Goal: Task Accomplishment & Management: Complete application form

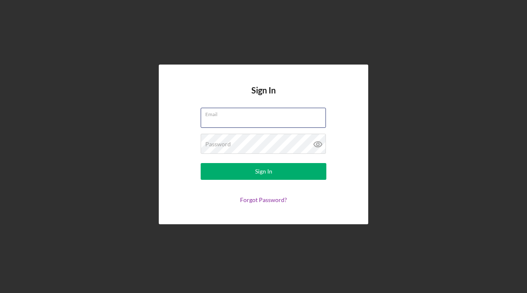
type input "[EMAIL_ADDRESS][DOMAIN_NAME]"
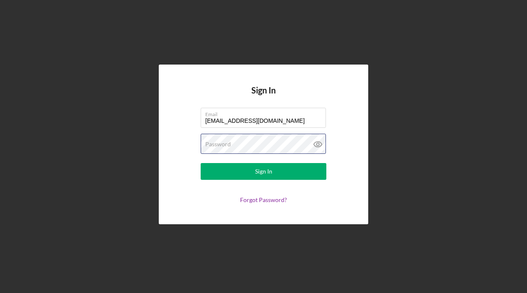
click at [264, 171] on button "Sign In" at bounding box center [264, 171] width 126 height 17
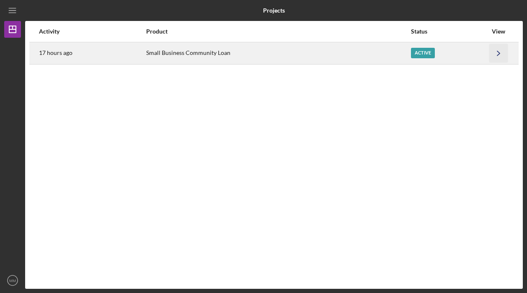
click at [494, 50] on icon "Icon/Navigate" at bounding box center [498, 53] width 19 height 19
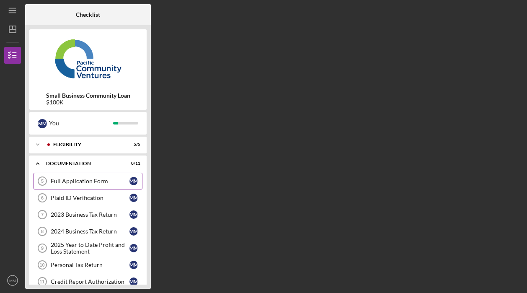
click at [100, 183] on div "Full Application Form" at bounding box center [90, 181] width 79 height 7
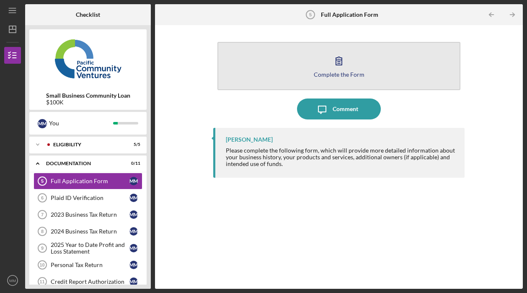
click at [334, 68] on icon "button" at bounding box center [338, 60] width 21 height 21
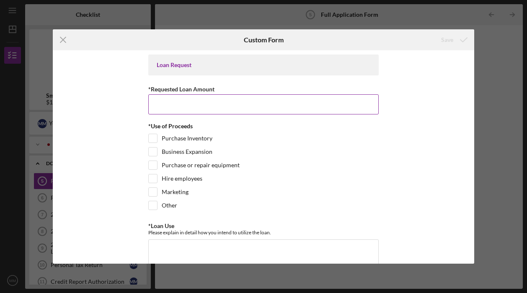
click at [317, 106] on input "*Requested Loan Amount" at bounding box center [263, 104] width 230 height 20
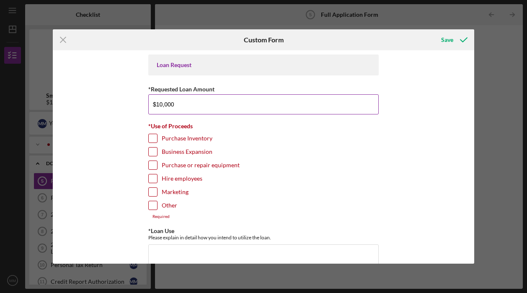
type input "$100,000"
click at [326, 139] on div "Purchase Inventory" at bounding box center [263, 140] width 230 height 13
click at [151, 153] on input "Business Expansion" at bounding box center [153, 151] width 8 height 8
checkbox input "true"
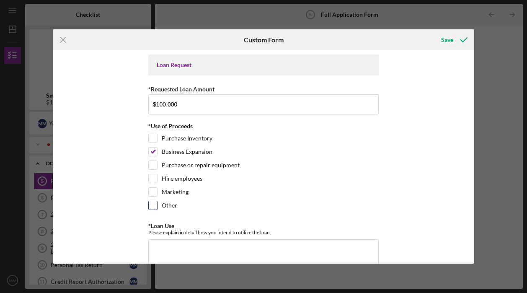
click at [152, 209] on input "Other" at bounding box center [153, 205] width 8 height 8
checkbox input "true"
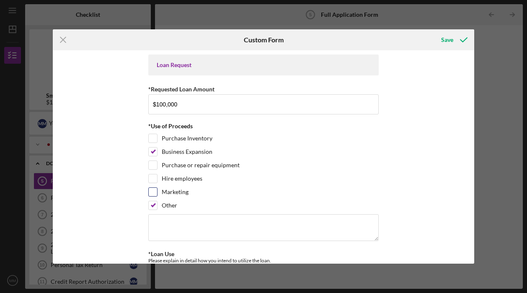
click at [152, 191] on input "Marketing" at bounding box center [153, 192] width 8 height 8
checkbox input "true"
click at [155, 204] on input "Other" at bounding box center [153, 205] width 8 height 8
checkbox input "false"
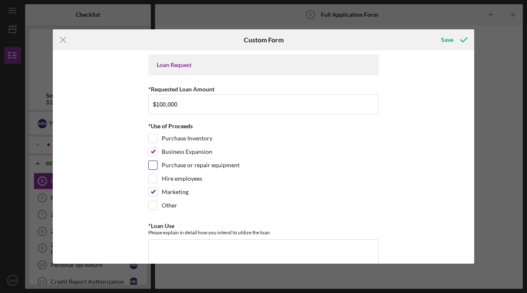
click at [154, 168] on input "Purchase or repair equipment" at bounding box center [153, 165] width 8 height 8
checkbox input "true"
click at [151, 205] on input "Other" at bounding box center [153, 205] width 8 height 8
checkbox input "true"
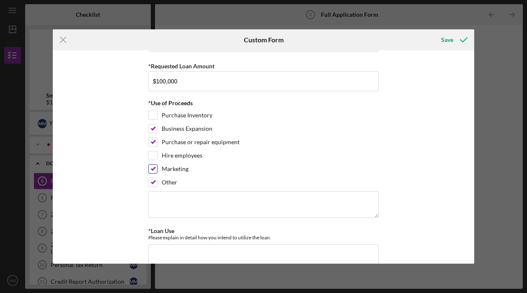
scroll to position [31, 0]
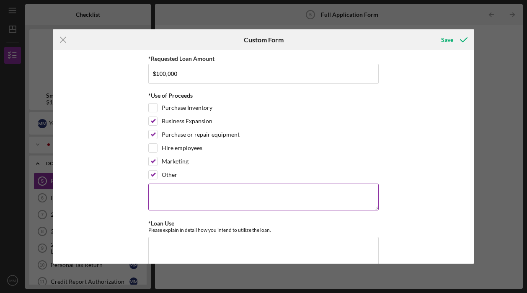
click at [291, 195] on textarea at bounding box center [263, 197] width 230 height 27
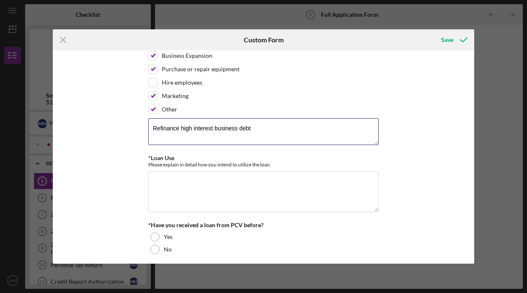
scroll to position [100, 0]
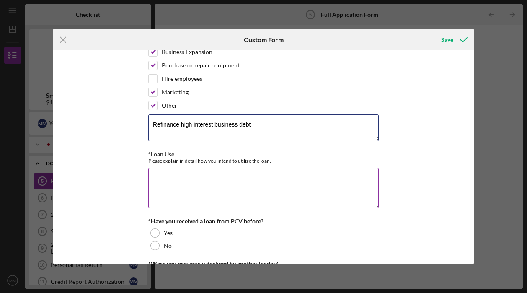
type textarea "Refinance high interest business debt"
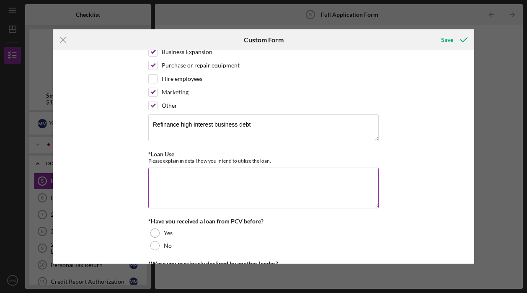
click at [174, 185] on textarea "*Loan Use" at bounding box center [263, 188] width 230 height 40
paste textarea "I intend to utilize the $100,000 to strengthen the financial stability and grow…"
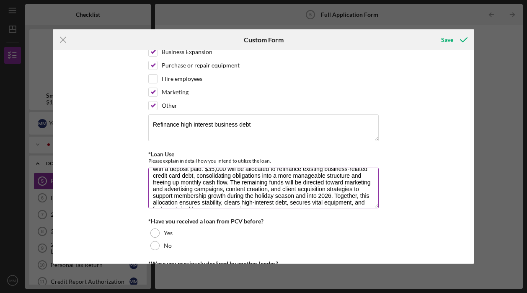
scroll to position [31, 0]
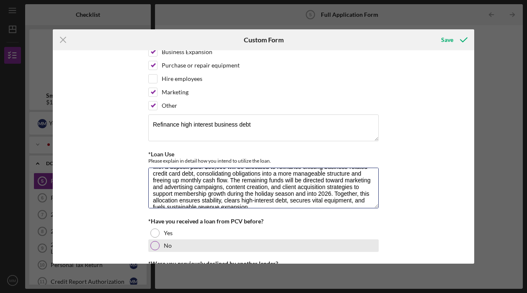
type textarea "I intend to utilize the $100,000 to strengthen the financial stability and grow…"
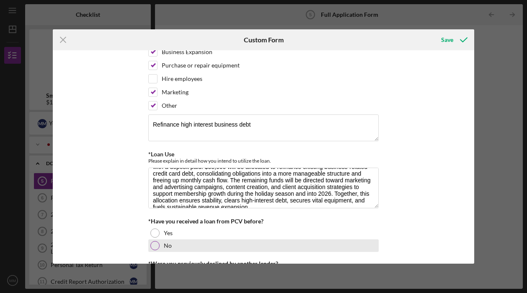
click at [155, 248] on div at bounding box center [154, 245] width 9 height 9
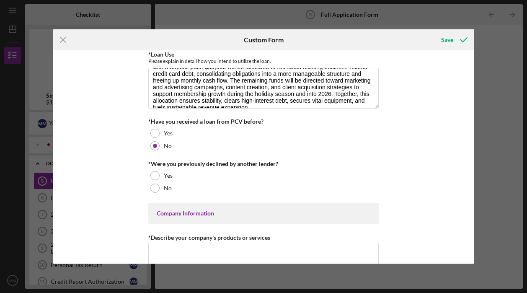
scroll to position [200, 0]
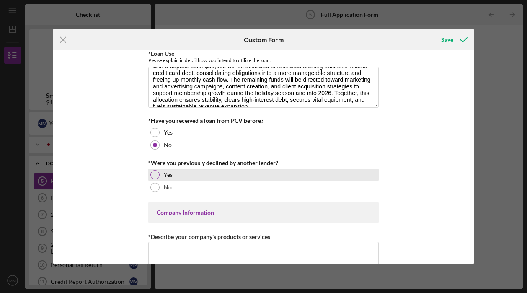
click at [157, 175] on div at bounding box center [154, 174] width 9 height 9
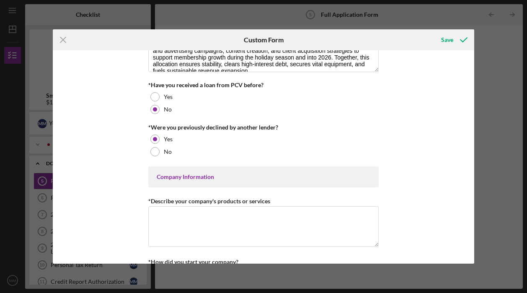
scroll to position [239, 0]
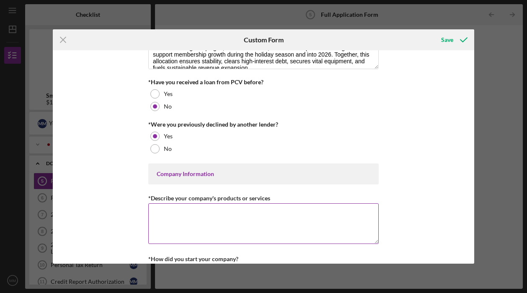
click at [178, 217] on textarea "*Describe your company's products or services" at bounding box center [263, 223] width 230 height 40
paste textarea "Mismo Enterprises, LLC provides advanced skincare and wellness services through…"
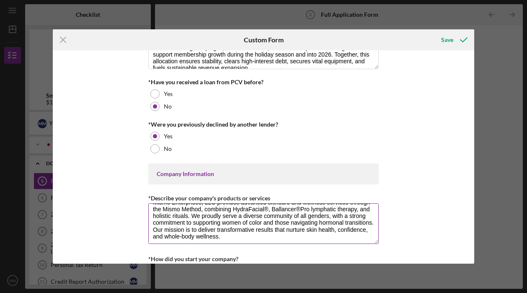
scroll to position [7, 0]
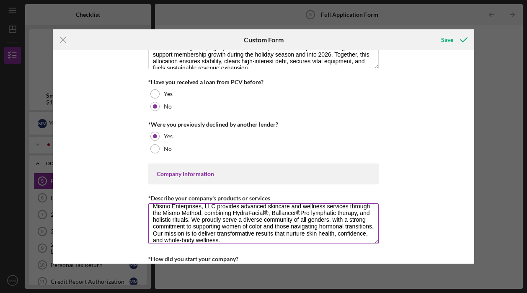
click at [187, 219] on textarea "Mismo Enterprises, LLC provides advanced skincare and wellness services through…" at bounding box center [263, 223] width 230 height 40
click at [253, 233] on textarea "Mismo Enterprises, LLC provides advanced skincare and wellness services through…" at bounding box center [263, 223] width 230 height 40
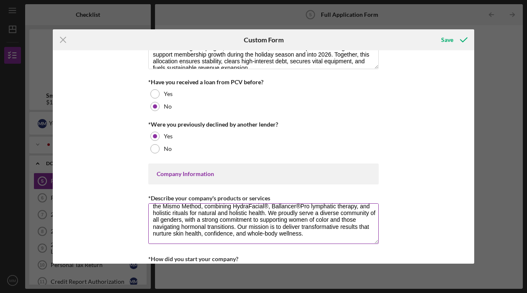
scroll to position [13, 0]
click at [233, 228] on textarea "Mismo Enterprises, LLC provides advanced skincare and wellness services through…" at bounding box center [263, 223] width 230 height 40
click at [305, 237] on textarea "Mismo Enterprises, LLC provides advanced skincare and wellness services through…" at bounding box center [263, 223] width 230 height 40
click at [315, 235] on textarea "Mismo Enterprises, LLC provides advanced skincare and wellness services through…" at bounding box center [263, 223] width 230 height 40
click at [205, 234] on textarea "Mismo Enterprises, LLC provides advanced skincare and wellness services through…" at bounding box center [263, 223] width 230 height 40
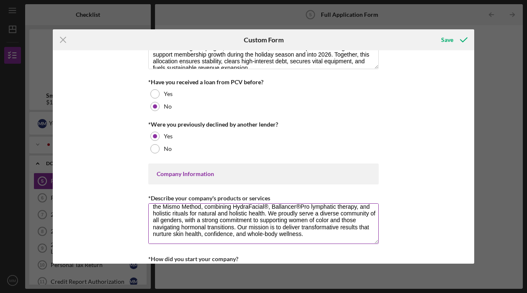
click at [204, 233] on textarea "Mismo Enterprises, LLC provides advanced skincare and wellness services through…" at bounding box center [263, 223] width 230 height 40
click at [283, 236] on textarea "Mismo Enterprises, LLC provides advanced skincare and wellness services through…" at bounding box center [263, 223] width 230 height 40
click at [331, 234] on textarea "Mismo Enterprises, LLC provides advanced skincare and wellness services through…" at bounding box center [263, 223] width 230 height 40
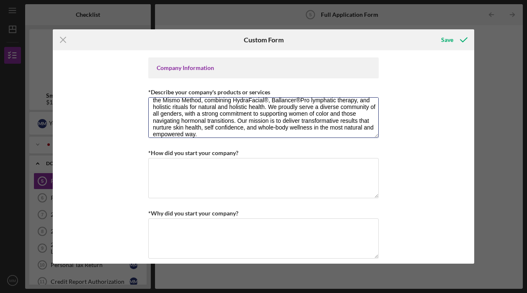
scroll to position [346, 0]
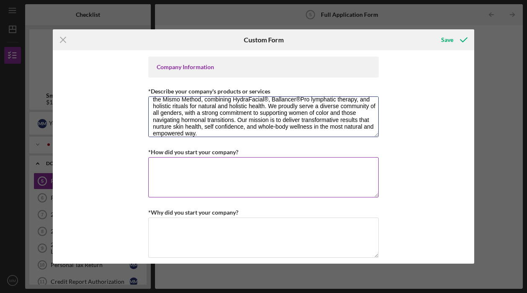
type textarea "Mismo Enterprises, LLC provides advanced skincare and wellness services through…"
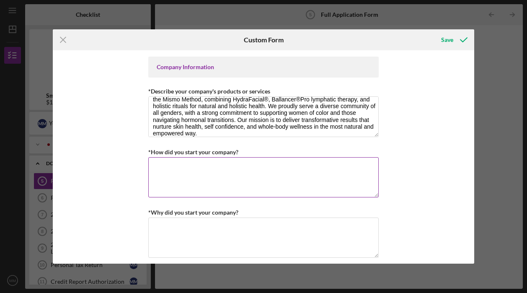
click at [318, 183] on textarea "*How did you start your company?" at bounding box center [263, 177] width 230 height 40
type textarea "I"
paste textarea "I founded [PERSON_NAME] Studios nearly [DATE] with the vision of creating a san…"
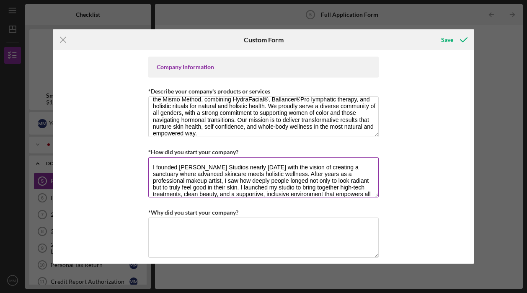
scroll to position [0, 0]
click at [224, 174] on textarea "I founded [PERSON_NAME] Studios nearly [DATE] with the vision of creating a san…" at bounding box center [263, 177] width 230 height 40
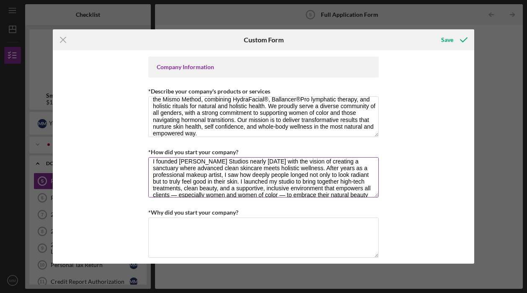
scroll to position [8, 0]
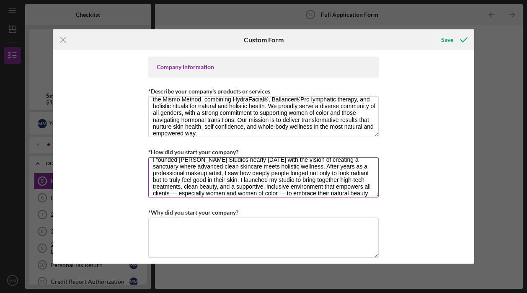
click at [236, 181] on textarea "I founded [PERSON_NAME] Studios nearly [DATE] with the vision of creating a san…" at bounding box center [263, 177] width 230 height 40
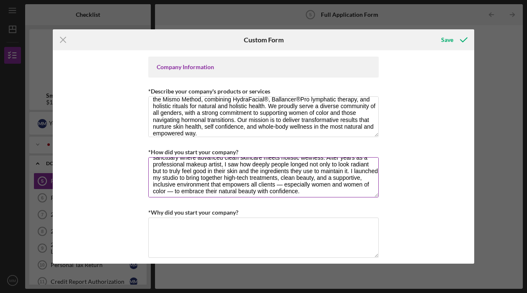
scroll to position [18, 0]
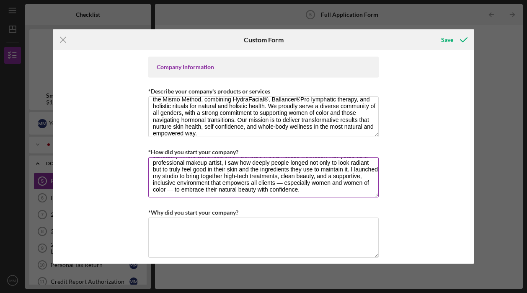
click at [313, 176] on textarea "I founded [PERSON_NAME] Studios nearly [DATE] with the vision of creating a san…" at bounding box center [263, 177] width 230 height 40
click at [223, 184] on textarea "I founded [PERSON_NAME] Studios nearly [DATE] with the vision of creating a san…" at bounding box center [263, 177] width 230 height 40
click at [298, 181] on textarea "I founded [PERSON_NAME] Studios nearly [DATE] with the vision of creating a san…" at bounding box center [263, 177] width 230 height 40
click at [322, 183] on textarea "I founded [PERSON_NAME] Studios nearly [DATE] with the vision of creating a san…" at bounding box center [263, 177] width 230 height 40
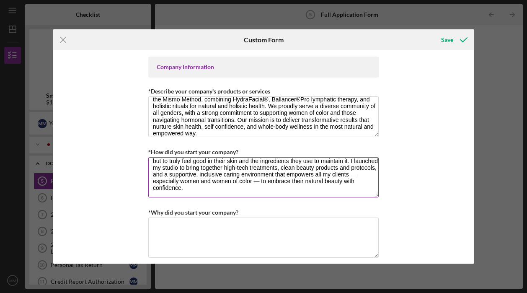
click at [253, 180] on textarea "I founded [PERSON_NAME] Studios nearly [DATE] with the vision of creating a san…" at bounding box center [263, 177] width 230 height 40
click at [318, 189] on textarea "I founded [PERSON_NAME] Studios nearly [DATE] with the vision of creating a san…" at bounding box center [263, 177] width 230 height 40
click at [305, 188] on textarea "I founded [PERSON_NAME] Studios nearly [DATE] with the vision of creating a san…" at bounding box center [263, 177] width 230 height 40
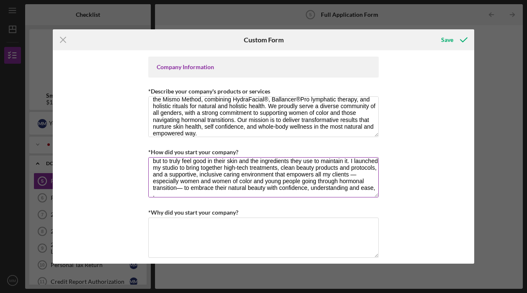
scroll to position [27, 0]
click at [375, 186] on textarea "I founded [PERSON_NAME] Studios nearly [DATE] with the vision of creating a san…" at bounding box center [263, 177] width 230 height 40
click at [281, 192] on textarea "I founded [PERSON_NAME] Studios nearly [DATE] with the vision of creating a san…" at bounding box center [263, 177] width 230 height 40
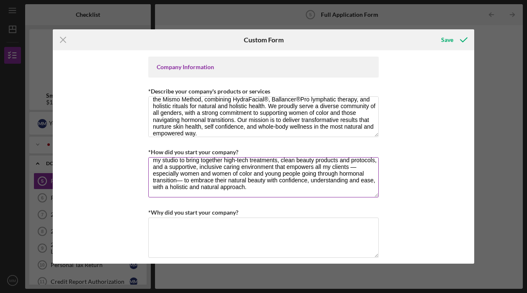
scroll to position [28, 0]
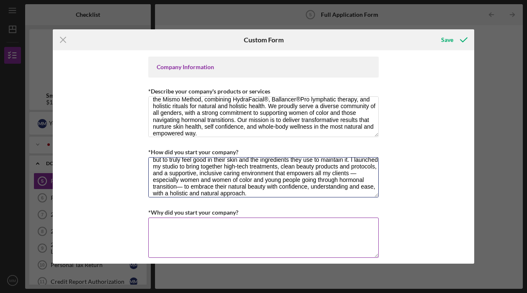
type textarea "I founded [PERSON_NAME] Studios nearly [DATE] with the vision of creating a san…"
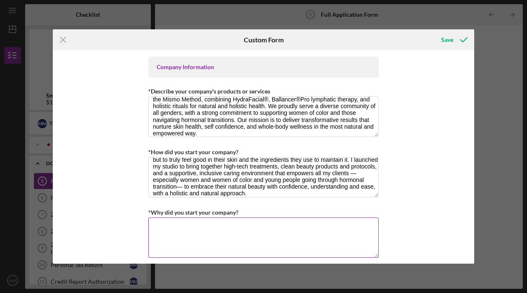
click at [234, 225] on textarea "*Why did you start your company?" at bounding box center [263, 237] width 230 height 40
type textarea "I"
click at [187, 232] on textarea "*Why did you start your company?" at bounding box center [263, 237] width 230 height 40
paste textarea "I started my company out of a love for teaching and empowering others, and thro…"
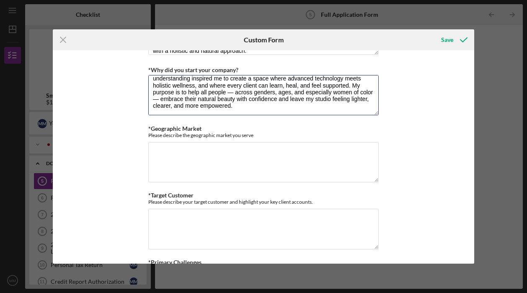
scroll to position [489, 0]
type textarea "I started my company out of a love for teaching and empowering others, and thro…"
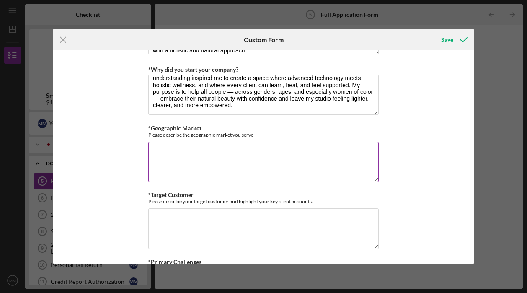
click at [282, 158] on textarea "*Geographic Market" at bounding box center [263, 162] width 230 height 40
paste textarea "Mismo Enterprises, LLC primarily serves clients in the [GEOGRAPHIC_DATA], with …"
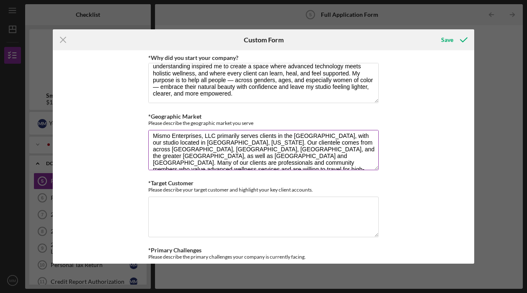
scroll to position [10, 0]
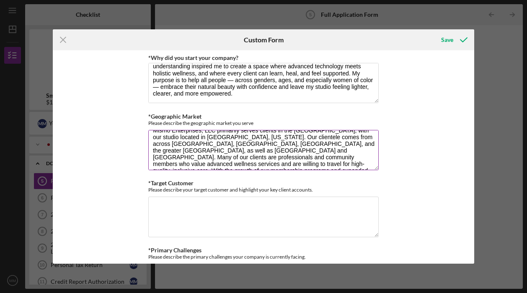
click at [362, 142] on textarea "Mismo Enterprises, LLC primarily serves clients in the [GEOGRAPHIC_DATA], with …" at bounding box center [263, 150] width 230 height 40
click at [353, 153] on textarea "Mismo Enterprises, LLC primarily serves clients in the [GEOGRAPHIC_DATA], with …" at bounding box center [263, 150] width 230 height 40
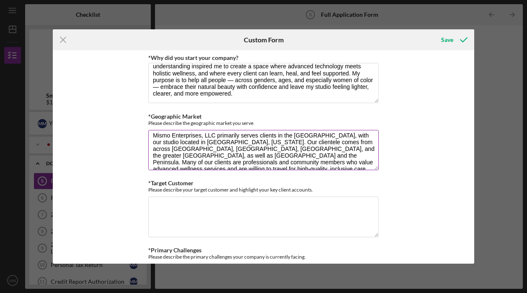
scroll to position [2, 0]
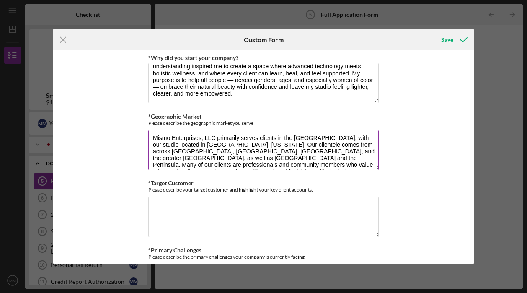
click at [177, 158] on textarea "Mismo Enterprises, LLC primarily serves clients in the [GEOGRAPHIC_DATA], with …" at bounding box center [263, 150] width 230 height 40
click at [154, 158] on textarea "Mismo Enterprises, LLC primarily serves clients in the [GEOGRAPHIC_DATA], with …" at bounding box center [263, 150] width 230 height 40
click at [176, 158] on textarea "Mismo Enterprises, LLC primarily serves clients in the [GEOGRAPHIC_DATA], with …" at bounding box center [263, 150] width 230 height 40
click at [233, 163] on textarea "Mismo Enterprises, LLC primarily serves clients in the [GEOGRAPHIC_DATA], with …" at bounding box center [263, 150] width 230 height 40
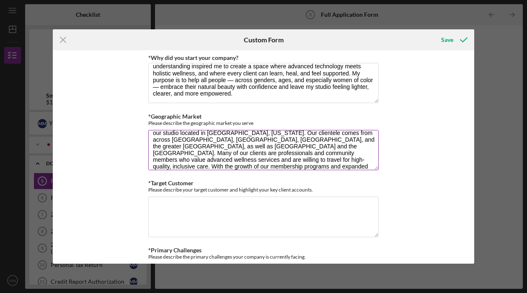
scroll to position [14, 0]
click at [356, 143] on textarea "Mismo Enterprises, LLC primarily serves clients in the [GEOGRAPHIC_DATA], with …" at bounding box center [263, 150] width 230 height 40
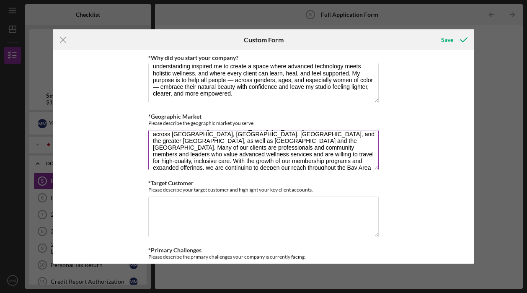
click at [176, 153] on textarea "Mismo Enterprises, LLC primarily serves clients in the [GEOGRAPHIC_DATA], with …" at bounding box center [263, 150] width 230 height 40
click at [253, 162] on textarea "Mismo Enterprises, LLC primarily serves clients in the [GEOGRAPHIC_DATA], with …" at bounding box center [263, 150] width 230 height 40
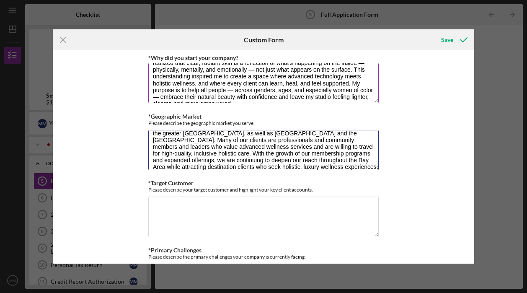
scroll to position [26, 0]
type textarea "Mismo Enterprises, LLC primarily serves clients in the [GEOGRAPHIC_DATA], with …"
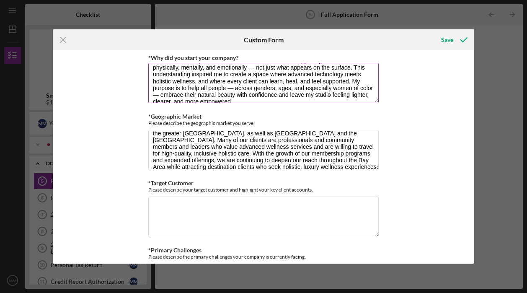
click at [361, 86] on textarea "I started my company out of a love for teaching and empowering others, and thro…" at bounding box center [263, 83] width 230 height 40
click at [163, 95] on textarea "I started my company out of a love for teaching and empowering others, and thro…" at bounding box center [263, 83] width 230 height 40
click at [172, 94] on textarea "I started my company out of a love for teaching and empowering others, and thro…" at bounding box center [263, 83] width 230 height 40
click at [174, 95] on textarea "I started my company out of a love for teaching and empowering others, and thro…" at bounding box center [263, 83] width 230 height 40
click at [200, 93] on textarea "I started my company out of a love for teaching and empowering others, and thro…" at bounding box center [263, 83] width 230 height 40
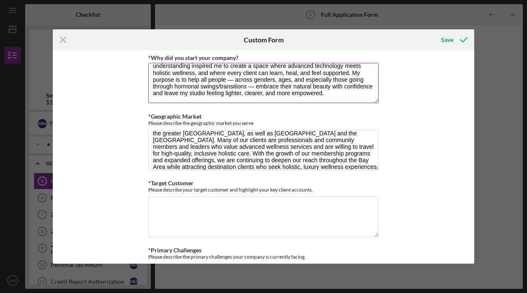
scroll to position [34, 0]
click at [321, 93] on textarea "I started my company out of a love for teaching and empowering others, and thro…" at bounding box center [263, 83] width 230 height 40
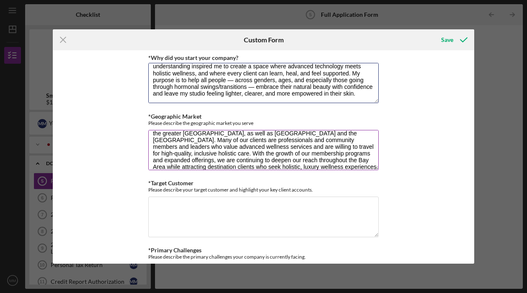
type textarea "I started my company out of a love for teaching and empowering others, and thro…"
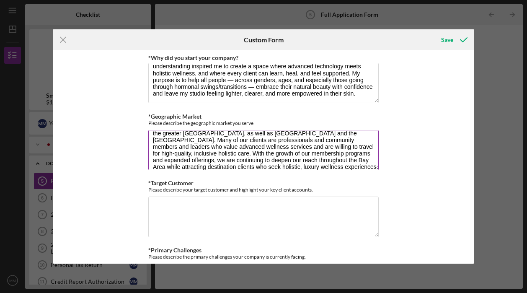
click at [318, 147] on textarea "Mismo Enterprises, LLC primarily serves clients in the [GEOGRAPHIC_DATA], with …" at bounding box center [263, 150] width 230 height 40
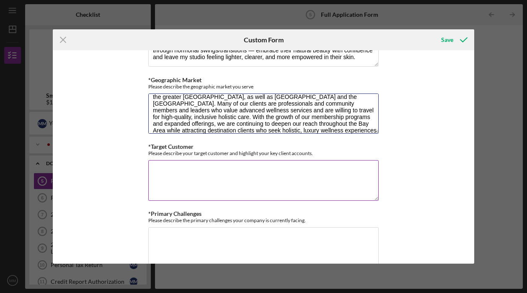
scroll to position [541, 0]
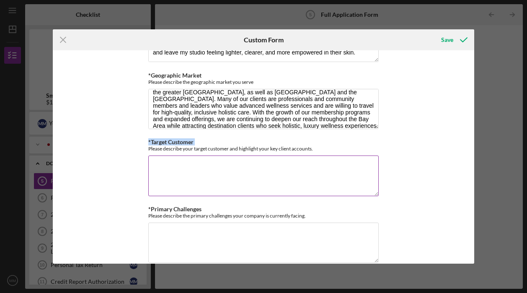
drag, startPoint x: 147, startPoint y: 147, endPoint x: 262, endPoint y: 151, distance: 114.5
click at [262, 151] on div "*Target Customer Please describe your target customer and highlight your key cl…" at bounding box center [263, 168] width 230 height 59
copy label "*Target Customer"
click at [189, 173] on textarea "*Target Customer" at bounding box center [263, 175] width 230 height 40
paste textarea "Our target customers are predominantly women ages [DEMOGRAPHIC_DATA] in the [GE…"
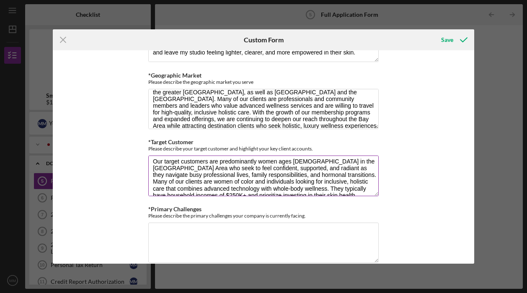
scroll to position [0, 0]
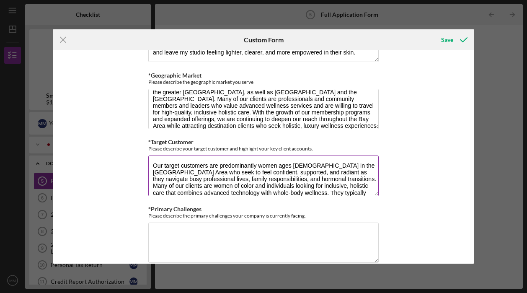
click at [306, 164] on textarea "Our target customers are predominantly women ages [DEMOGRAPHIC_DATA] in the [GE…" at bounding box center [263, 175] width 230 height 40
click at [313, 179] on textarea "Our target customers are predominantly women ages [DEMOGRAPHIC_DATA] in the [GE…" at bounding box center [263, 175] width 230 height 40
click at [365, 163] on textarea "Our target customers are predominantly women ages [DEMOGRAPHIC_DATA] in the [GE…" at bounding box center [263, 175] width 230 height 40
click at [293, 188] on textarea "Our target customers are predominantly women ages [DEMOGRAPHIC_DATA] in the SF/…" at bounding box center [263, 175] width 230 height 40
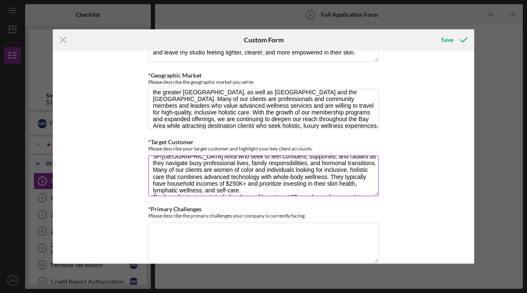
scroll to position [16, 0]
click at [173, 168] on textarea "Our target customers are predominantly women ages [DEMOGRAPHIC_DATA] in the SF/…" at bounding box center [263, 175] width 230 height 40
click at [233, 175] on textarea "Our target customers are predominantly women ages [DEMOGRAPHIC_DATA] in the SF/…" at bounding box center [263, 175] width 230 height 40
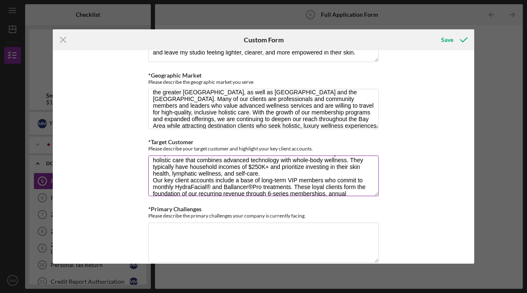
scroll to position [36, 0]
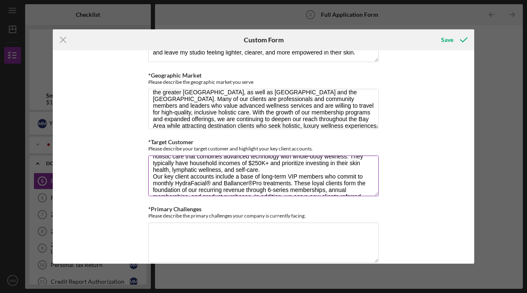
click at [151, 169] on textarea "Our target customers are predominantly women ages [DEMOGRAPHIC_DATA] in the SF/…" at bounding box center [263, 175] width 230 height 40
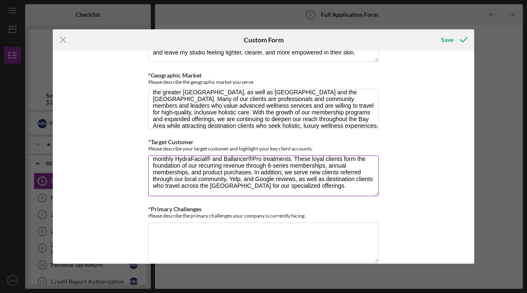
scroll to position [60, 0]
click at [235, 185] on textarea "Our target customers are predominantly women ages [DEMOGRAPHIC_DATA] in the SF/…" at bounding box center [263, 175] width 230 height 40
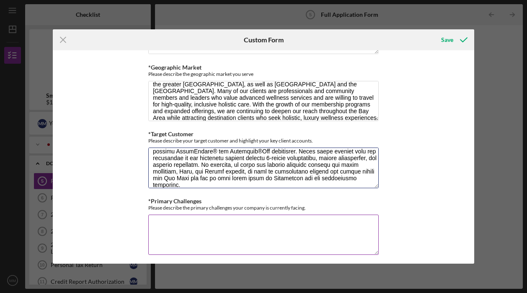
scroll to position [550, 0]
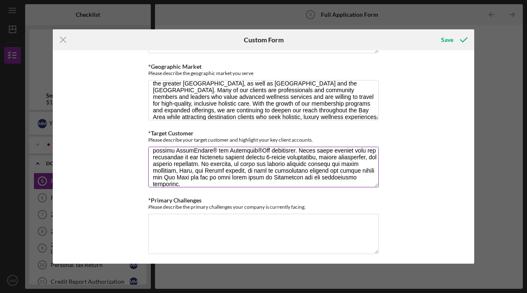
click at [183, 182] on textarea "*Target Customer" at bounding box center [263, 167] width 230 height 40
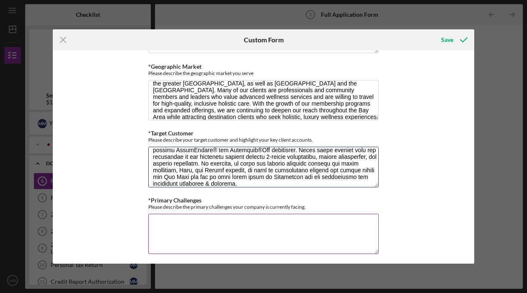
type textarea "Lor ipsumd sitametco adi elitseddoeius tempo inci 29–00 ut lab ET/Dolo Mag Aliq…"
click at [189, 226] on textarea "*Primary Challenges" at bounding box center [263, 234] width 230 height 40
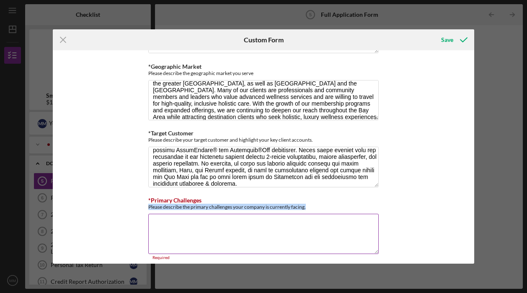
drag, startPoint x: 148, startPoint y: 206, endPoint x: 307, endPoint y: 204, distance: 159.2
click at [307, 204] on div "Please describe the primary challenges your company is currently facing." at bounding box center [263, 207] width 230 height 6
copy div "Please describe the primary challenges your company is currently facing."
click at [175, 224] on textarea "*Primary Challenges" at bounding box center [263, 234] width 230 height 40
paste textarea "The primary challenge my company is currently facing is the weight of high-inte…"
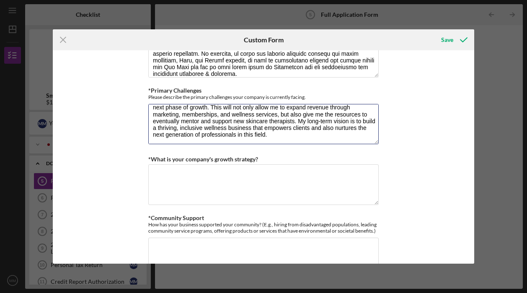
scroll to position [666, 0]
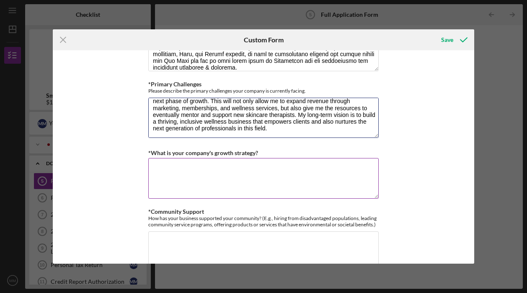
type textarea "The primary challenge my company is currently facing is the weight of high-inte…"
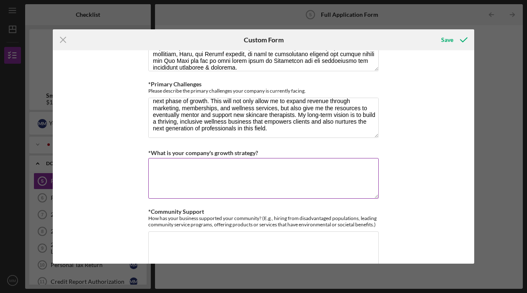
click at [168, 169] on textarea "*What is your company's growth strategy?" at bounding box center [263, 178] width 230 height 40
paste textarea "Our growth strategy focuses on expanding recurring revenue through memberships,…"
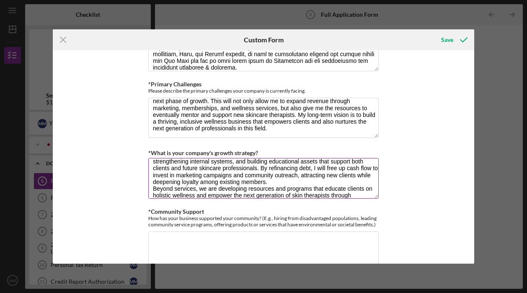
scroll to position [13, 0]
click at [286, 180] on textarea "Our growth strategy focuses on expanding recurring revenue through memberships,…" at bounding box center [263, 178] width 230 height 40
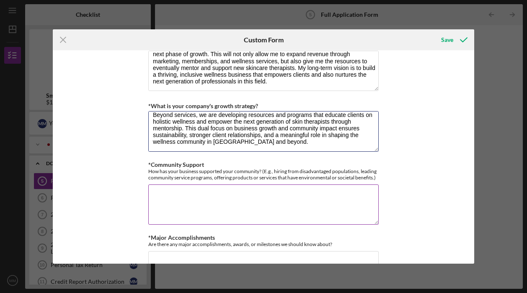
scroll to position [714, 0]
type textarea "Our growth strategy focuses on expanding recurring revenue through memberships,…"
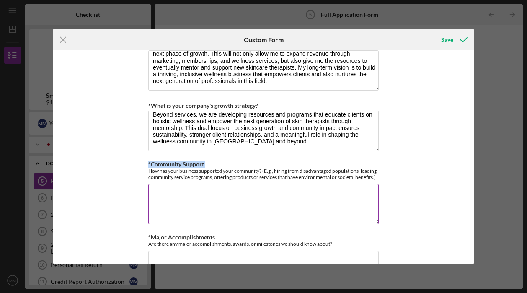
drag, startPoint x: 147, startPoint y: 168, endPoint x: 245, endPoint y: 178, distance: 98.1
click at [245, 178] on div "*Community Support How has your business supported your community? (E.g., hirin…" at bounding box center [263, 193] width 230 height 65
copy label "*Community Support"
click at [184, 197] on textarea "*Community Support" at bounding box center [263, 204] width 230 height 40
paste textarea "My business has always been rooted in serving the local Oakland community by cr…"
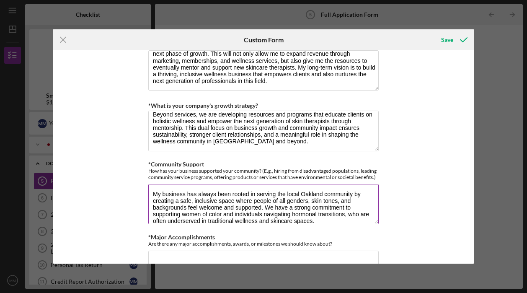
scroll to position [0, 0]
click at [359, 200] on textarea "My business has always been rooted in serving the local Oakland community by cr…" at bounding box center [263, 204] width 230 height 40
click at [350, 201] on textarea "My business has always been rooted in serving the local Oakland community by cr…" at bounding box center [263, 204] width 230 height 40
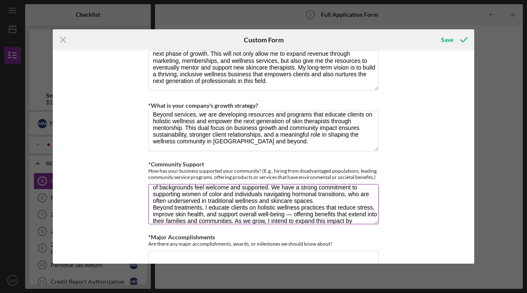
scroll to position [19, 0]
click at [201, 200] on textarea "My business has always been rooted in serving the local Oakland community by cr…" at bounding box center [263, 204] width 230 height 40
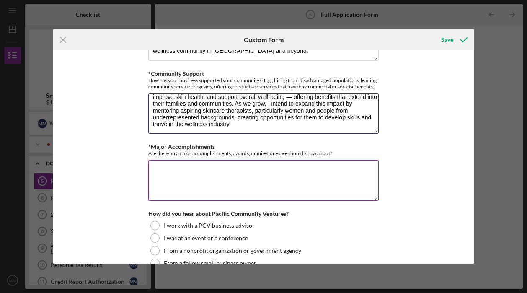
scroll to position [806, 0]
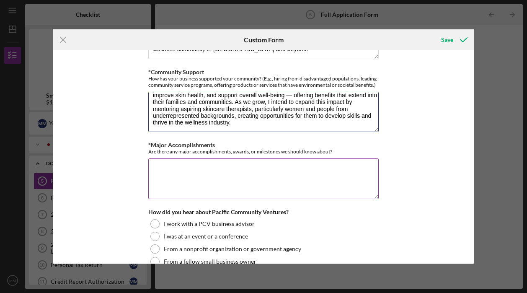
type textarea "My business has always been rooted in serving the local Oakland community by cr…"
drag, startPoint x: 150, startPoint y: 144, endPoint x: 224, endPoint y: 155, distance: 74.5
click at [224, 155] on div "*Major Accomplishments Are there any major accomplishments, awards, or mileston…" at bounding box center [263, 171] width 230 height 59
copy label "*"
click at [165, 169] on textarea "*Major Accomplishments" at bounding box center [263, 178] width 230 height 40
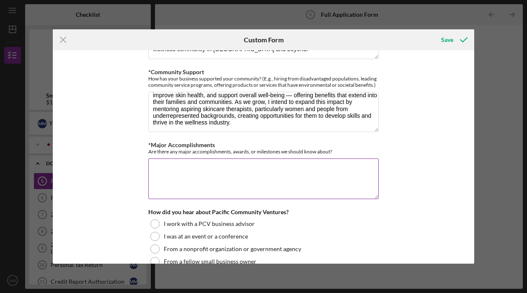
paste textarea "One of my proudest accomplishments is the longevity and loyalty of my client re…"
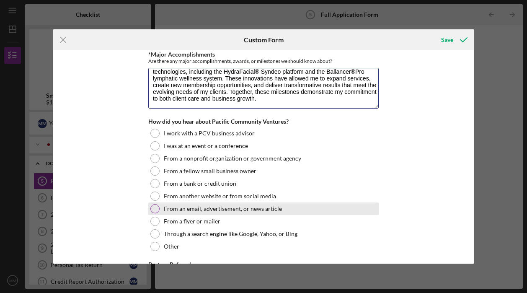
scroll to position [899, 0]
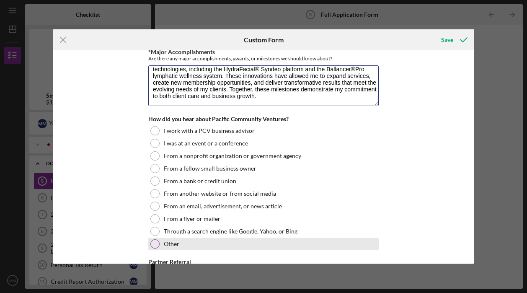
type textarea "One of my proudest accomplishments is the longevity and loyalty of my client re…"
click at [154, 243] on div at bounding box center [154, 243] width 9 height 9
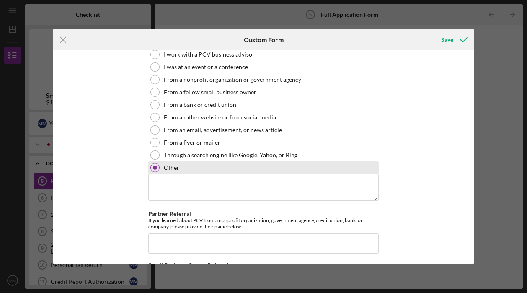
scroll to position [976, 0]
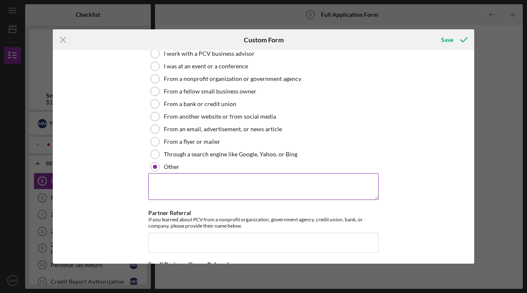
click at [173, 189] on textarea at bounding box center [263, 186] width 230 height 27
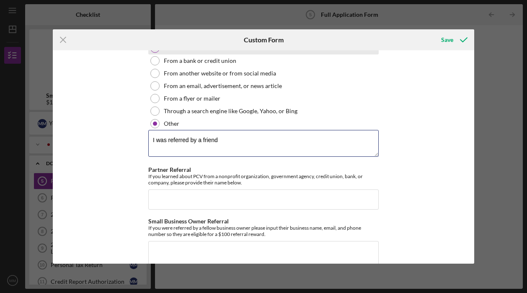
scroll to position [1032, 0]
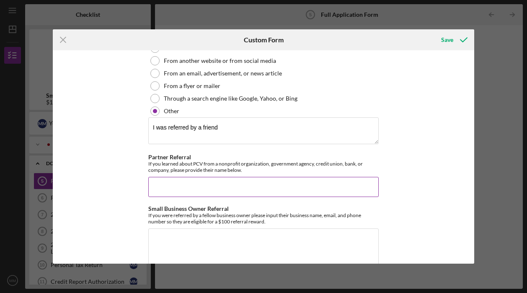
click at [193, 187] on input "Partner Referral" at bounding box center [263, 187] width 230 height 20
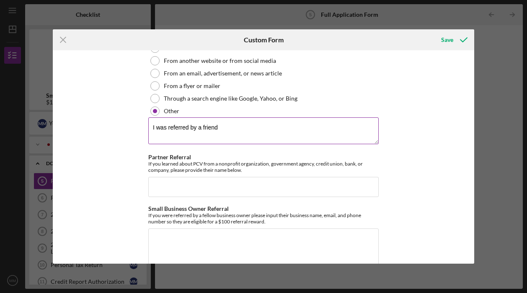
click at [233, 126] on textarea "I was referred by a friend" at bounding box center [263, 130] width 230 height 27
click at [220, 126] on textarea "I was referred by a friend AND by an SBA lender who referred me to PVC" at bounding box center [263, 130] width 230 height 27
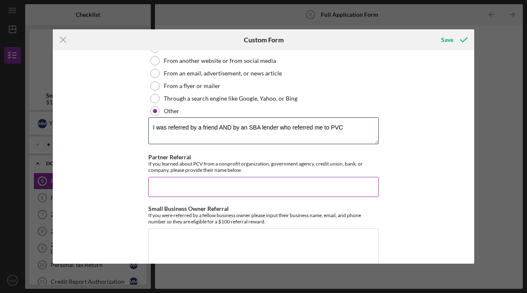
type textarea "I was referred by a friend AND by an SBA lender who referred me to PVC"
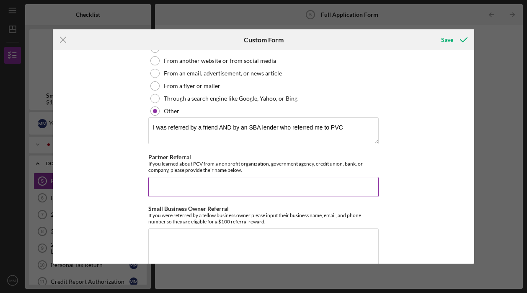
click at [210, 178] on input "Partner Referral" at bounding box center [263, 187] width 230 height 20
type input "[PERSON_NAME]"
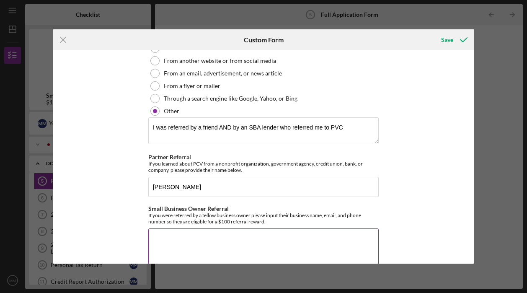
click at [214, 240] on textarea "Small Business Owner Referral" at bounding box center [263, 248] width 230 height 40
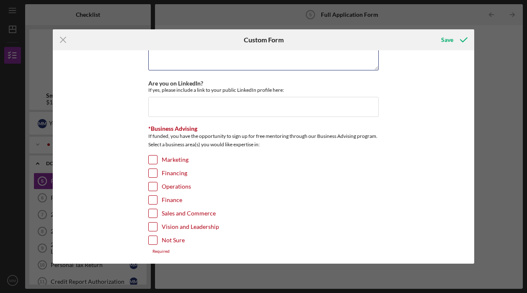
scroll to position [1230, 0]
click at [151, 183] on input "Operations" at bounding box center [153, 187] width 8 height 8
checkbox input "true"
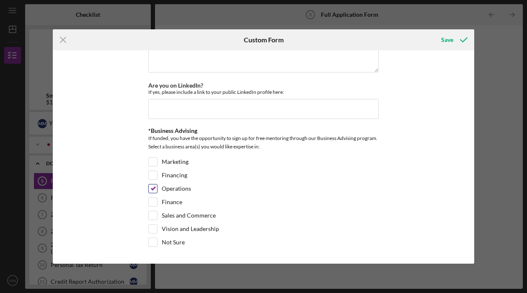
scroll to position [1225, 0]
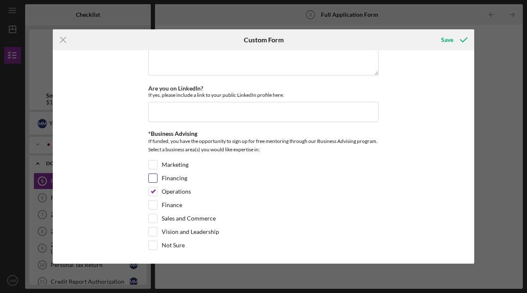
click at [152, 176] on input "Financing" at bounding box center [153, 178] width 8 height 8
checkbox input "true"
click at [448, 38] on div "Save" at bounding box center [447, 39] width 12 height 17
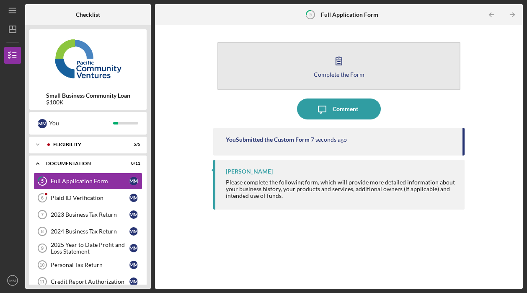
click at [407, 65] on button "Complete the Form Form" at bounding box center [338, 66] width 243 height 48
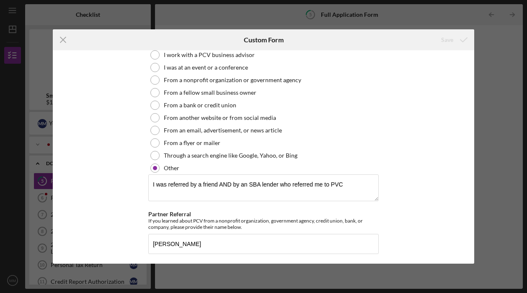
scroll to position [970, 0]
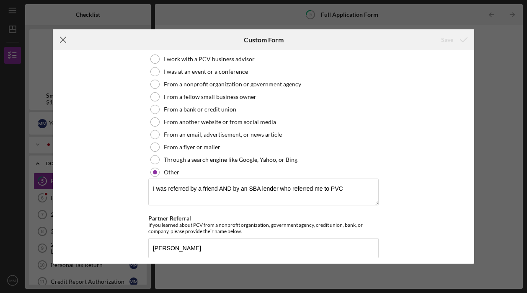
click at [64, 40] on icon "Icon/Menu Close" at bounding box center [63, 39] width 21 height 21
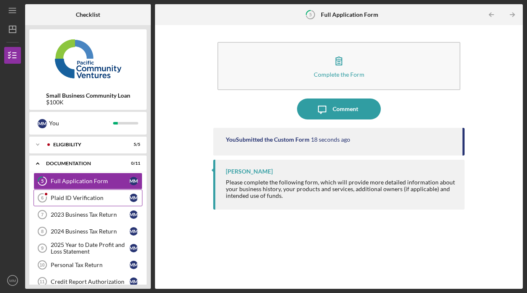
click at [82, 201] on link "Plaid ID Verification 6 Plaid ID Verification M M" at bounding box center [88, 197] width 109 height 17
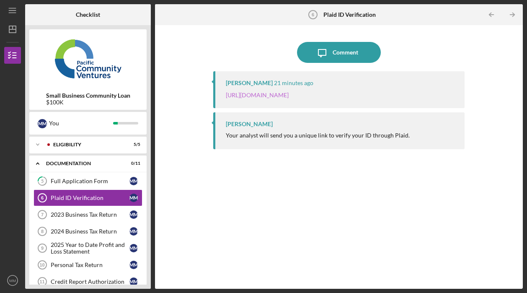
click at [289, 96] on link "[URL][DOMAIN_NAME]" at bounding box center [257, 94] width 63 height 7
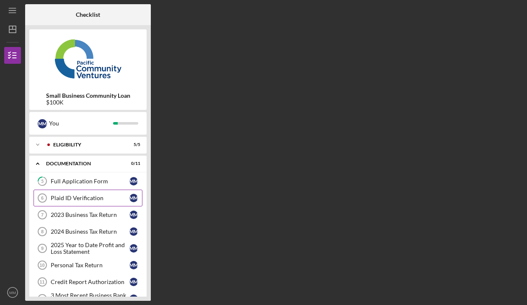
click at [92, 199] on div "Plaid ID Verification" at bounding box center [90, 197] width 79 height 7
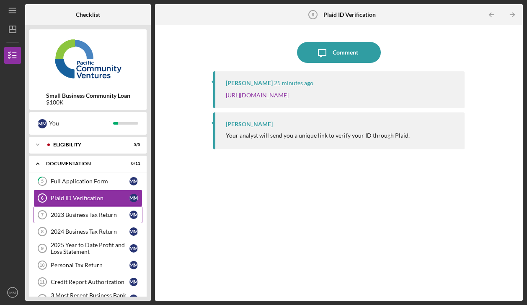
click at [92, 217] on div "2023 Business Tax Return" at bounding box center [90, 214] width 79 height 7
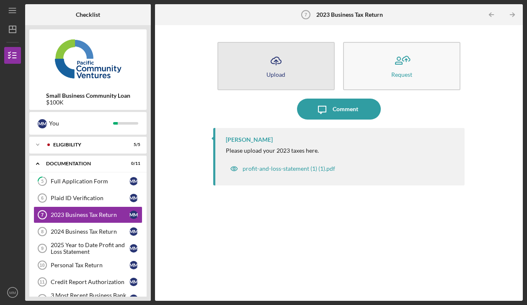
click at [279, 63] on icon "button" at bounding box center [276, 60] width 10 height 6
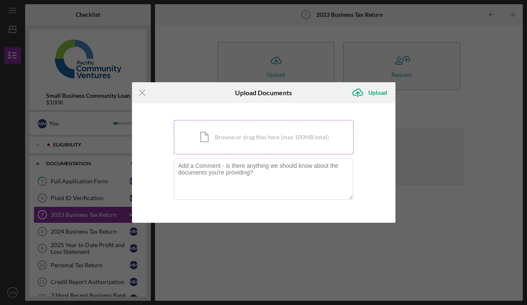
click at [277, 138] on div "Icon/Document Browse or drag files here (max 100MB total) Tap to choose files o…" at bounding box center [264, 137] width 180 height 34
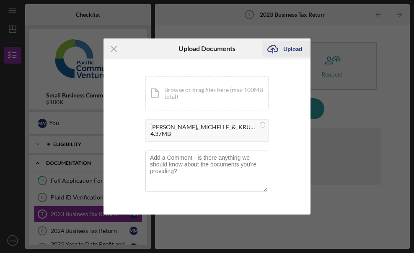
click at [296, 48] on div "Upload" at bounding box center [292, 49] width 19 height 17
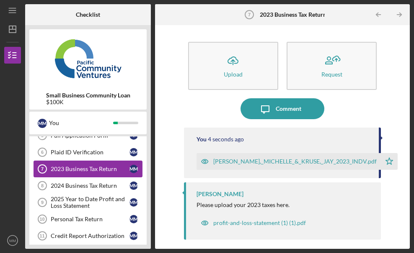
scroll to position [50, 0]
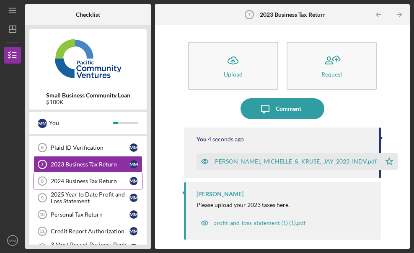
click at [95, 180] on div "2024 Business Tax Return" at bounding box center [90, 181] width 79 height 7
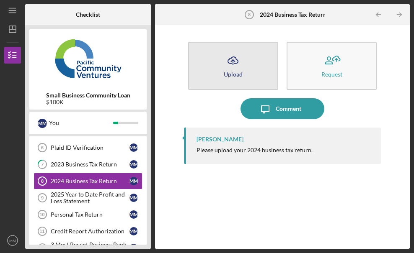
click at [245, 73] on button "Icon/Upload Upload" at bounding box center [233, 66] width 90 height 48
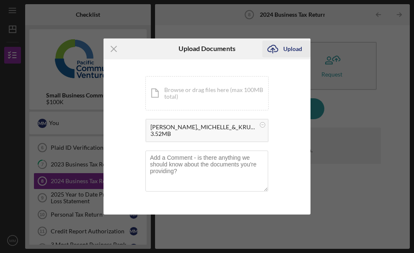
click at [294, 50] on div "Upload" at bounding box center [292, 49] width 19 height 17
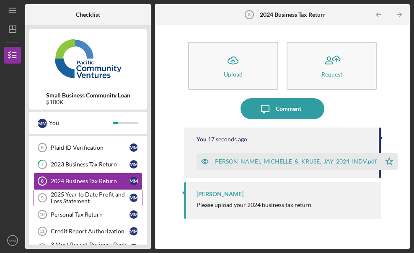
click at [74, 195] on div "2025 Year to Date Profit and Loss Statement" at bounding box center [90, 197] width 79 height 13
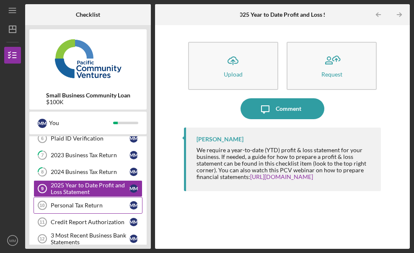
scroll to position [57, 0]
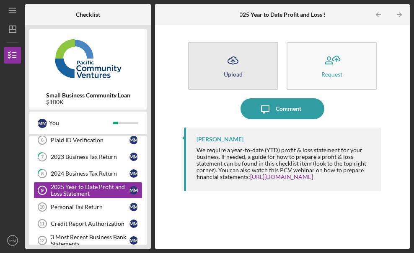
click at [238, 70] on icon "Icon/Upload" at bounding box center [232, 60] width 21 height 21
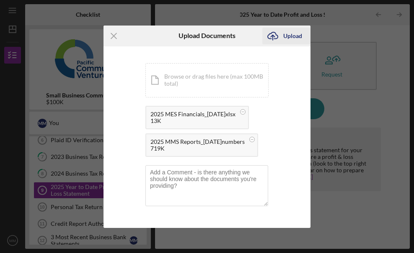
click at [290, 38] on div "Upload" at bounding box center [292, 36] width 19 height 17
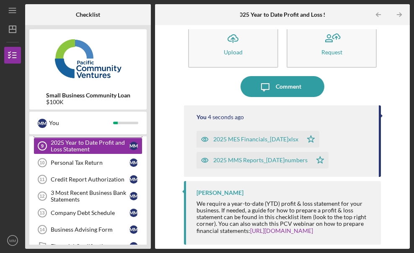
scroll to position [103, 0]
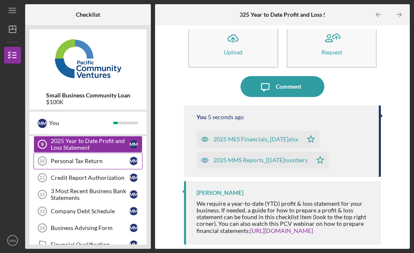
click at [94, 160] on div "Personal Tax Return" at bounding box center [90, 161] width 79 height 7
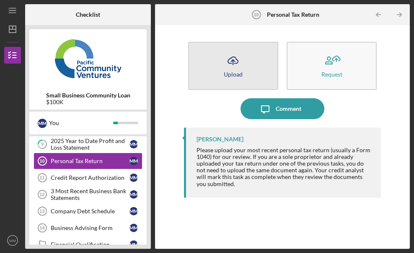
click at [232, 69] on icon "Icon/Upload" at bounding box center [232, 60] width 21 height 21
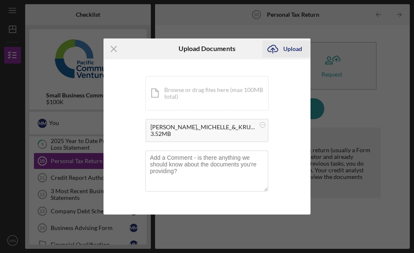
click at [292, 51] on div "Upload" at bounding box center [292, 49] width 19 height 17
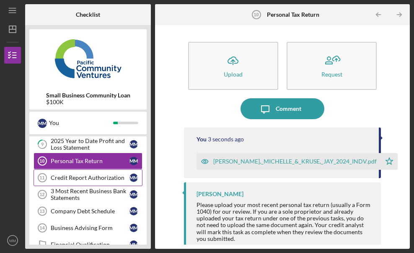
click at [93, 179] on div "Credit Report Authorization" at bounding box center [90, 178] width 79 height 7
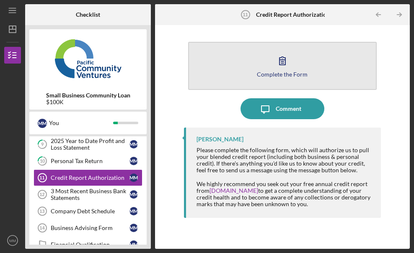
click at [277, 66] on icon "button" at bounding box center [282, 60] width 21 height 21
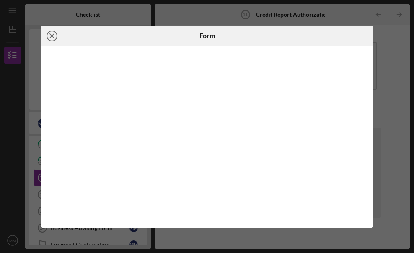
click at [55, 37] on icon "Icon/Close" at bounding box center [51, 36] width 21 height 21
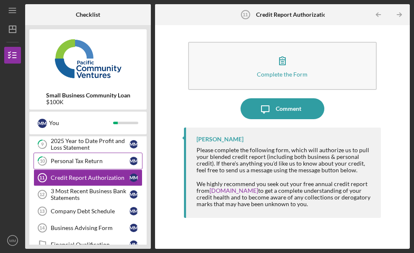
scroll to position [116, 0]
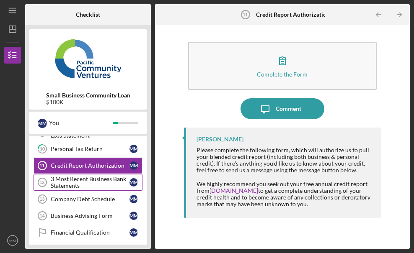
click at [90, 181] on div "3 Most Recent Business Bank Statements" at bounding box center [90, 182] width 79 height 13
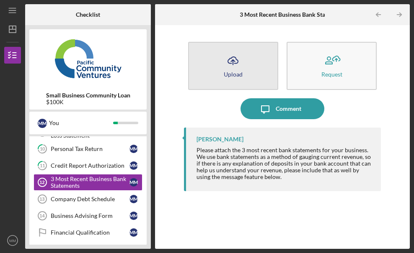
click at [244, 76] on button "Icon/Upload Upload" at bounding box center [233, 66] width 90 height 48
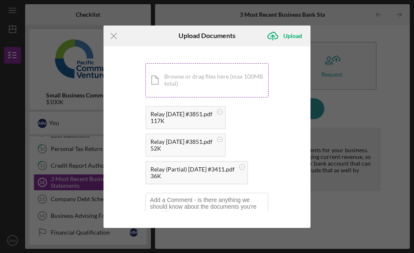
click at [224, 85] on div "Icon/Document Browse or drag files here (max 100MB total) Tap to choose files o…" at bounding box center [206, 80] width 123 height 34
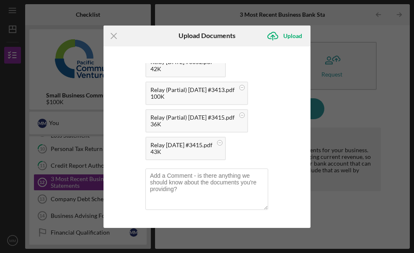
scroll to position [190, 0]
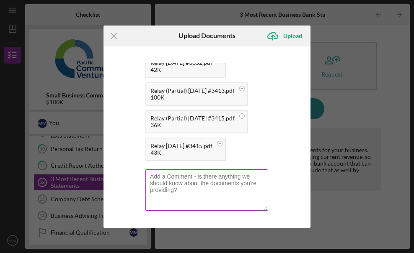
click at [218, 190] on textarea at bounding box center [206, 190] width 123 height 41
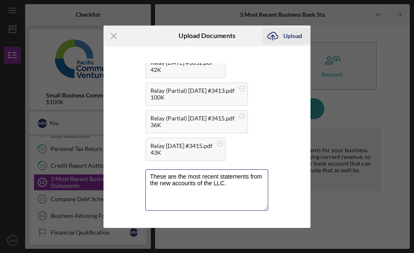
type textarea "These are the most recent statements from the new accounts of the LLC."
click at [295, 35] on div "Upload" at bounding box center [292, 36] width 19 height 17
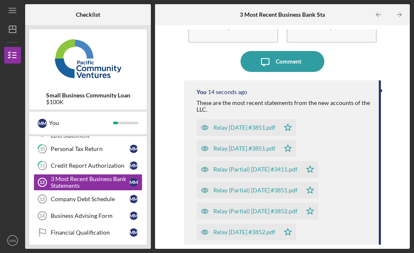
scroll to position [59, 0]
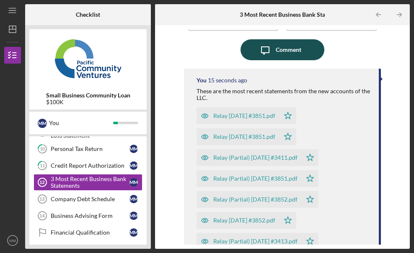
click at [287, 45] on div "Comment" at bounding box center [289, 49] width 26 height 21
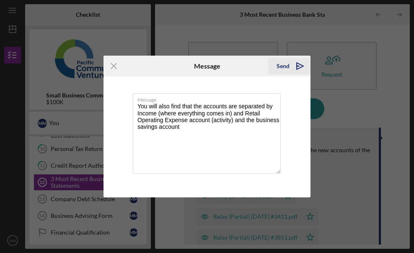
type textarea "You will also find that the accounts are separated by Income (where everything …"
click at [285, 66] on div "Send" at bounding box center [283, 66] width 13 height 17
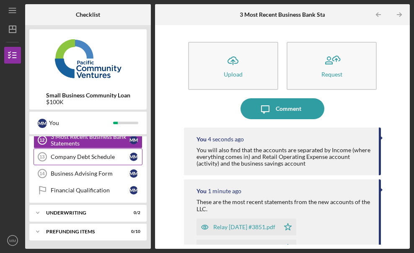
scroll to position [158, 0]
click at [101, 160] on div "Company Debt Schedule" at bounding box center [90, 157] width 79 height 7
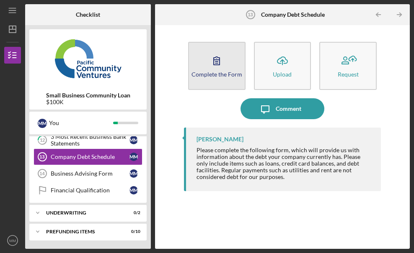
click at [220, 62] on icon "button" at bounding box center [216, 60] width 21 height 21
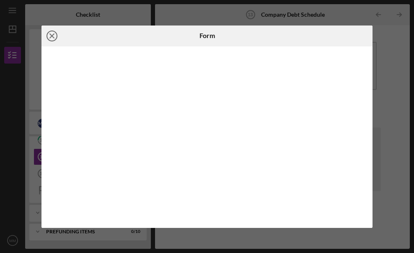
click at [54, 33] on icon "Icon/Close" at bounding box center [51, 36] width 21 height 21
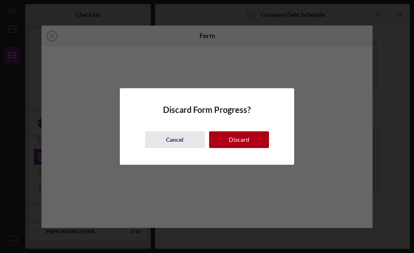
click at [186, 137] on button "Cancel" at bounding box center [175, 140] width 60 height 17
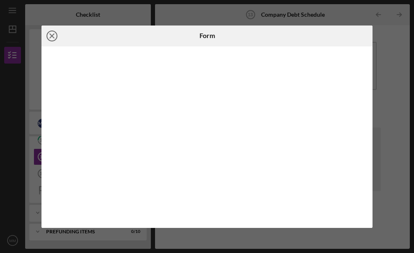
click at [49, 40] on circle at bounding box center [52, 36] width 10 height 10
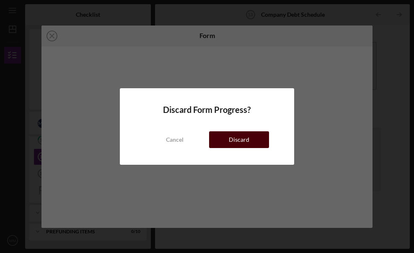
click at [232, 135] on div "Discard" at bounding box center [239, 140] width 21 height 17
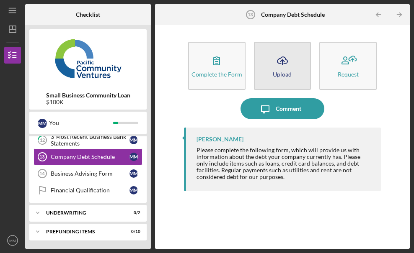
click at [288, 65] on icon "Icon/Upload" at bounding box center [282, 60] width 21 height 21
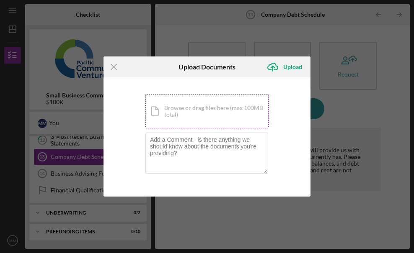
click at [191, 111] on div "Icon/Document Browse or drag files here (max 100MB total) Tap to choose files o…" at bounding box center [206, 111] width 123 height 34
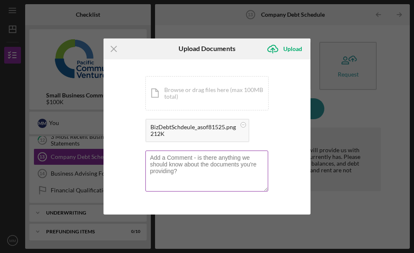
click at [236, 173] on textarea at bounding box center [206, 171] width 123 height 41
click at [199, 160] on textarea "This is the list if the current debt schedule" at bounding box center [206, 171] width 123 height 41
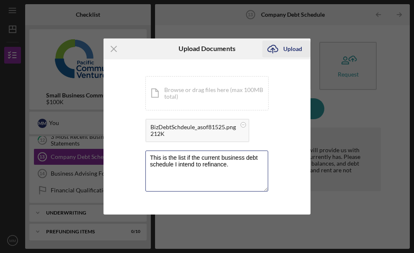
type textarea "This is the list if the current business debt schedule I intend to refinance."
click at [294, 51] on div "Upload" at bounding box center [292, 49] width 19 height 17
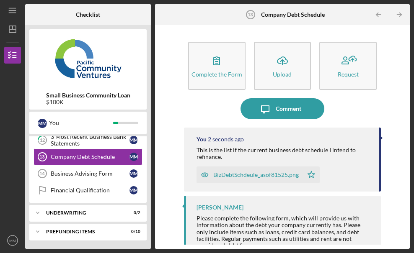
scroll to position [14, 0]
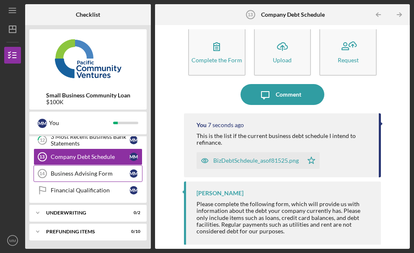
click at [101, 175] on div "Business Advising Form" at bounding box center [90, 174] width 79 height 7
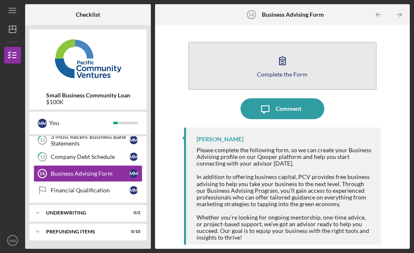
click at [296, 63] on button "Complete the Form Form" at bounding box center [282, 66] width 189 height 48
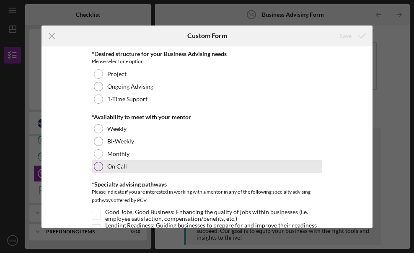
click at [93, 170] on div "On Call" at bounding box center [207, 166] width 230 height 13
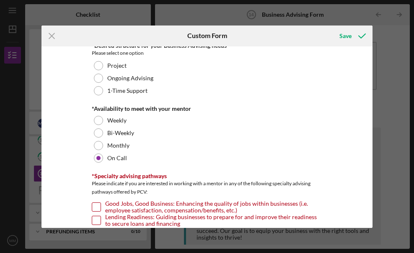
scroll to position [10, 0]
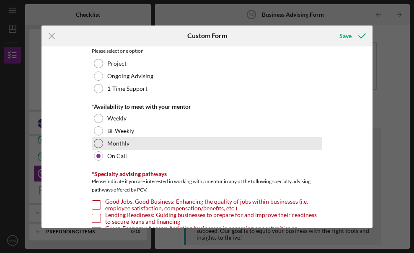
click at [98, 144] on div at bounding box center [98, 143] width 9 height 9
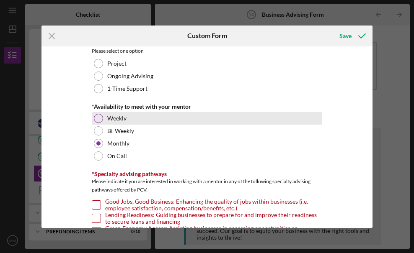
scroll to position [8, 0]
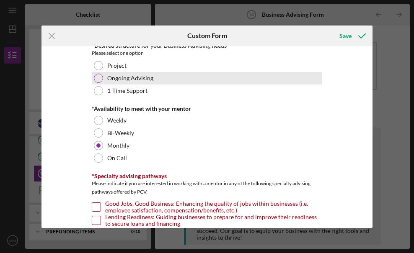
click at [96, 79] on div at bounding box center [98, 78] width 9 height 9
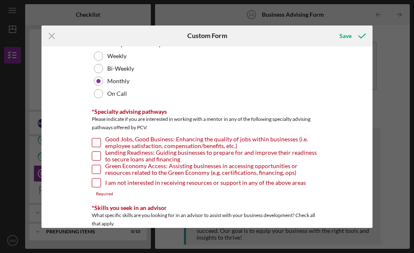
scroll to position [79, 0]
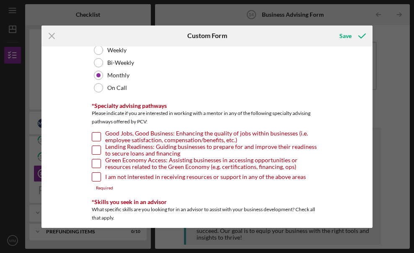
click at [95, 137] on input "Good Jobs, Good Business: Enhancing the quality of jobs within businesses (i.e.…" at bounding box center [96, 137] width 8 height 8
checkbox input "true"
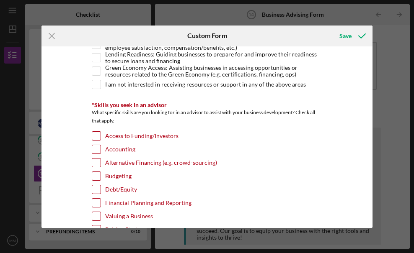
scroll to position [176, 0]
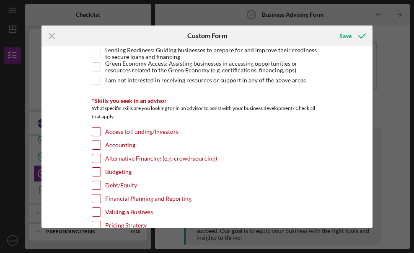
click at [98, 184] on input "Debt/Equity" at bounding box center [96, 185] width 8 height 8
checkbox input "true"
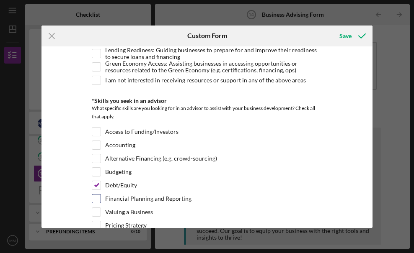
click at [98, 199] on input "Financial Planning and Reporting" at bounding box center [96, 199] width 8 height 8
checkbox input "true"
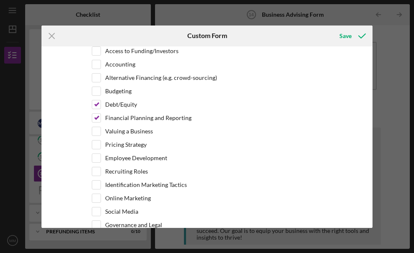
scroll to position [257, 0]
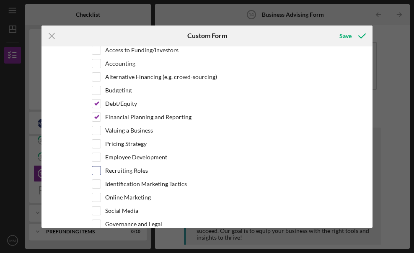
click at [93, 171] on input "Recruiting Roles" at bounding box center [96, 171] width 8 height 8
checkbox input "true"
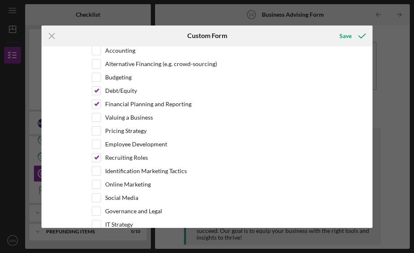
scroll to position [271, 0]
click at [93, 143] on input "Employee Development" at bounding box center [96, 144] width 8 height 8
checkbox input "true"
click at [98, 160] on input "Recruiting Roles" at bounding box center [96, 157] width 8 height 8
checkbox input "false"
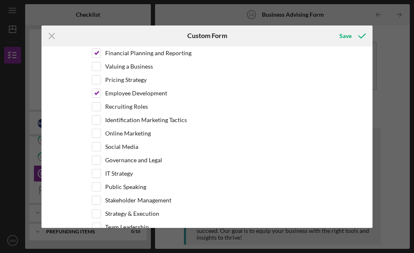
scroll to position [326, 0]
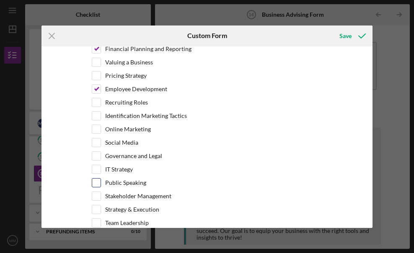
click at [97, 183] on input "Public Speaking" at bounding box center [96, 183] width 8 height 8
checkbox input "true"
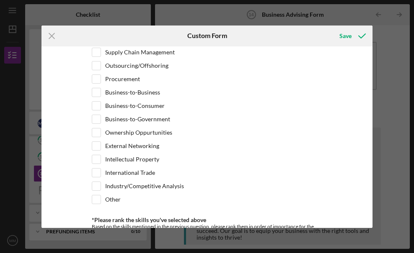
scroll to position [551, 0]
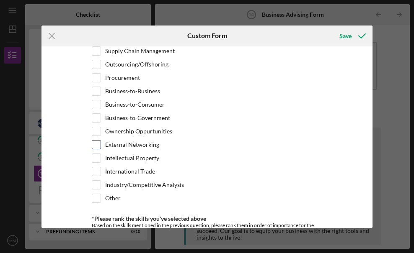
click at [95, 146] on input "External Networking" at bounding box center [96, 145] width 8 height 8
checkbox input "true"
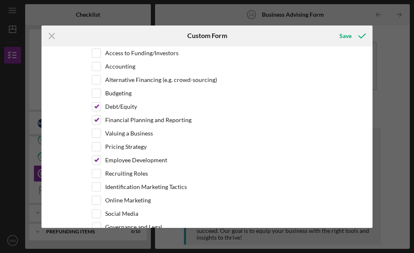
scroll to position [251, 0]
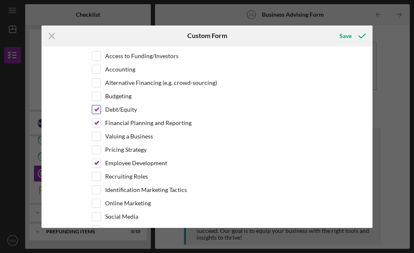
click at [96, 111] on input "Debt/Equity" at bounding box center [96, 110] width 8 height 8
checkbox input "false"
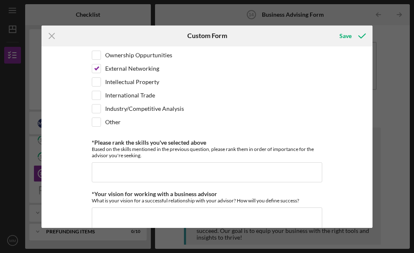
scroll to position [628, 0]
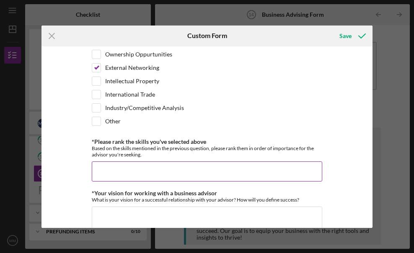
click at [120, 171] on input "*Please rank the skills you've selected above" at bounding box center [207, 172] width 230 height 20
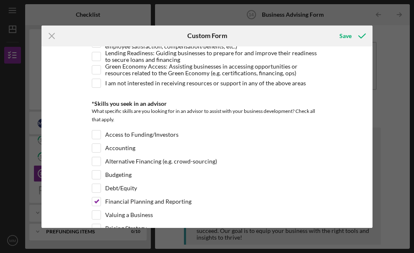
scroll to position [165, 0]
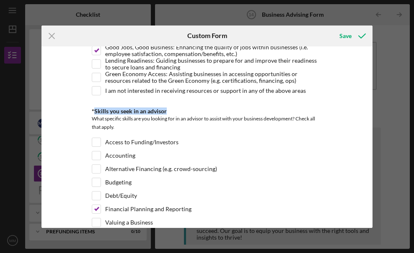
drag, startPoint x: 93, startPoint y: 112, endPoint x: 168, endPoint y: 110, distance: 75.5
click at [168, 110] on div "*Skills you seek in an advisor" at bounding box center [207, 111] width 230 height 7
copy div "Skills you seek in an advisor"
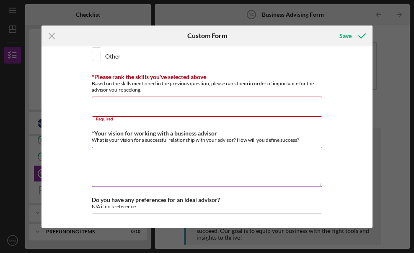
scroll to position [693, 0]
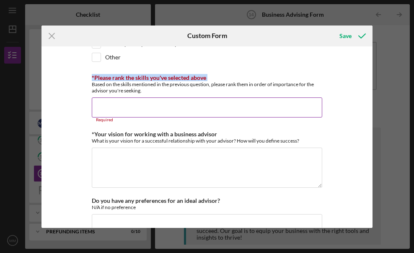
drag, startPoint x: 91, startPoint y: 83, endPoint x: 137, endPoint y: 94, distance: 46.7
click at [137, 94] on div "*Please rank the skills you've selected above Based on the skills mentioned in …" at bounding box center [207, 99] width 230 height 48
copy label "*Please rank the skills you've selected above"
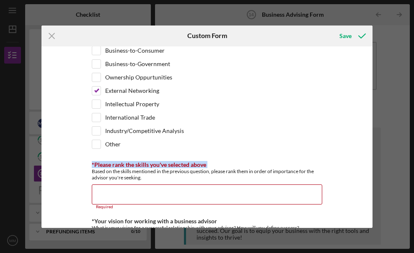
scroll to position [601, 0]
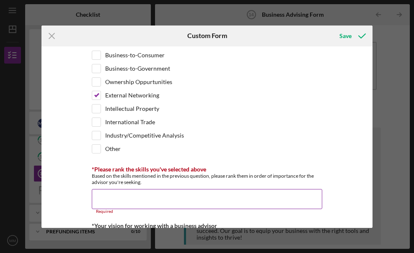
click at [145, 199] on input "*Please rank the skills you've selected above" at bounding box center [207, 199] width 230 height 20
paste input "Skills Sought in an Advisor (Ranked) Financial Planning – Building sustainable …"
type input "Skills Sought in an Advisor (Ranked) Financial Planning – Building sustainable …"
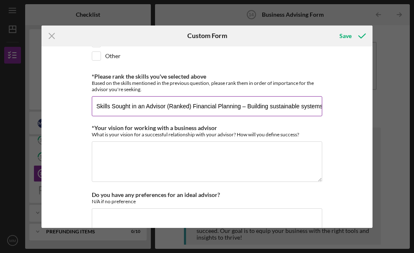
scroll to position [690, 0]
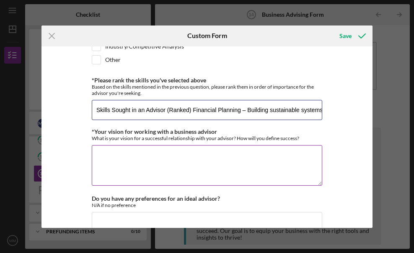
drag, startPoint x: 96, startPoint y: 111, endPoint x: 282, endPoint y: 152, distance: 190.5
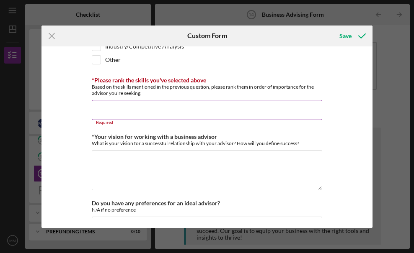
paste input "Financial Planning – Building sustainable systems, strengthening cash flow, and…"
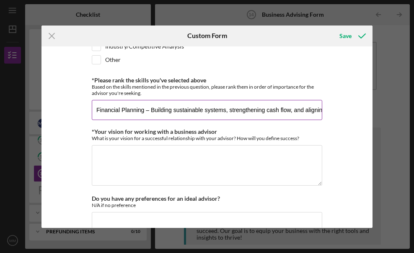
paste input "External Networking & Public Speaking – Expanding visibility through networking…"
paste input "Employee Development – As the business scales, guidance in mentoring and suppor…"
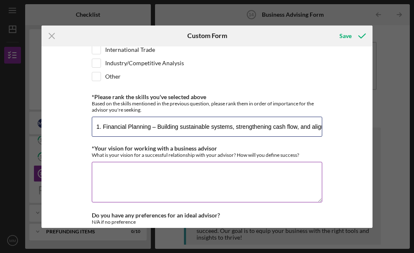
type input "1. Financial Planning – Building sustainable systems, strengthening cash flow, …"
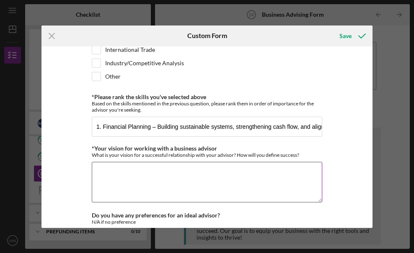
click at [281, 171] on textarea "*Your vision for working with a business advisor" at bounding box center [207, 182] width 230 height 40
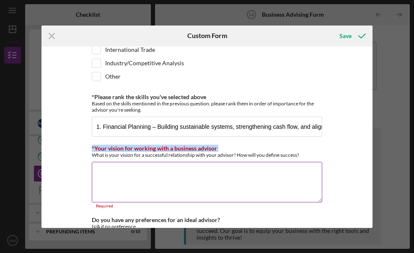
drag, startPoint x: 91, startPoint y: 155, endPoint x: 277, endPoint y: 165, distance: 185.9
click at [277, 165] on div "*Your vision for working with a business advisor What is your vision for a succ…" at bounding box center [207, 176] width 230 height 63
copy label "*Your vision for working with a business advisor"
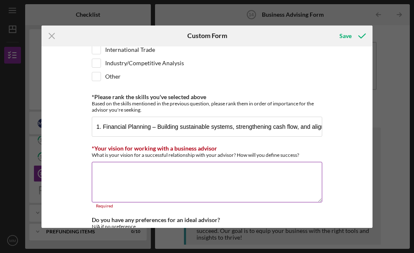
click at [119, 173] on textarea "*Your vision for working with a business advisor" at bounding box center [207, 182] width 230 height 40
paste textarea "My vision for a successful advisor relationship is one built on inspiration, al…"
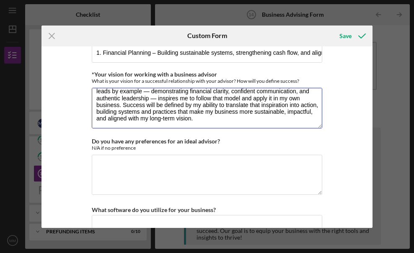
scroll to position [757, 0]
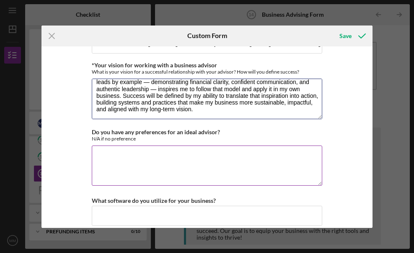
type textarea "My vision for a successful advisor relationship is one built on inspiration, al…"
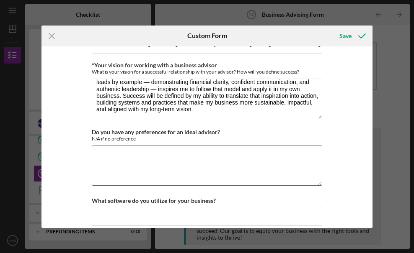
click at [137, 163] on textarea "Do you have any preferences for an ideal advisor?" at bounding box center [207, 166] width 230 height 40
paste textarea "My ideal advisor is someone who has been a financially sustainable business own…"
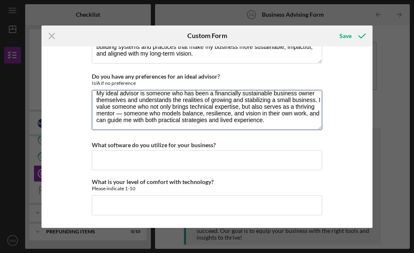
scroll to position [812, 0]
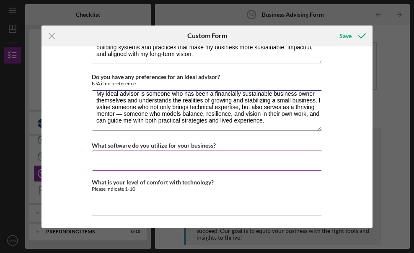
type textarea "My ideal advisor is someone who has been a financially sustainable business own…"
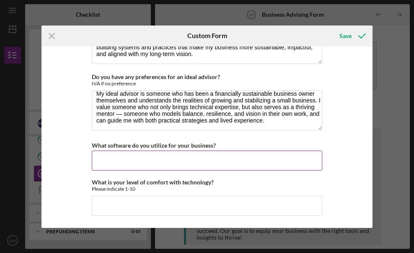
click at [248, 160] on input "What software do you utilize for your business?" at bounding box center [207, 161] width 230 height 20
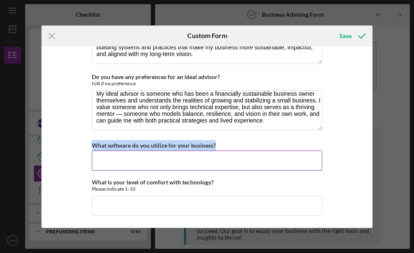
drag, startPoint x: 91, startPoint y: 145, endPoint x: 224, endPoint y: 142, distance: 132.8
click at [224, 142] on div "What software do you utilize for your business?" at bounding box center [207, 145] width 230 height 10
copy label "What software do you utilize for your business?"
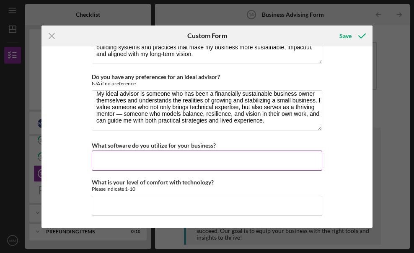
click at [99, 160] on input "What software do you utilize for your business?" at bounding box center [207, 161] width 230 height 20
paste input "For business operations, I use Square for client booking, point of sale, and pa…"
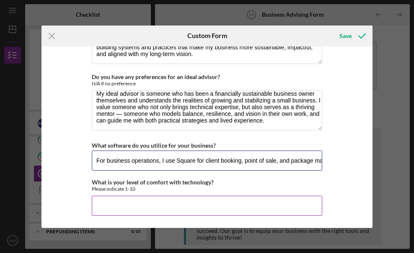
type input "For business operations, I use Square for client booking, point of sale, and pa…"
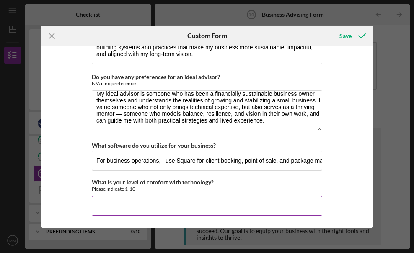
click at [182, 208] on input "What is your level of comfort with technology?" at bounding box center [207, 206] width 230 height 20
type input "10"
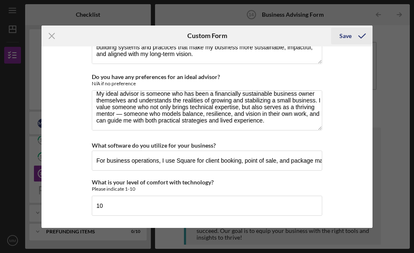
click at [349, 34] on div "Save" at bounding box center [345, 36] width 12 height 17
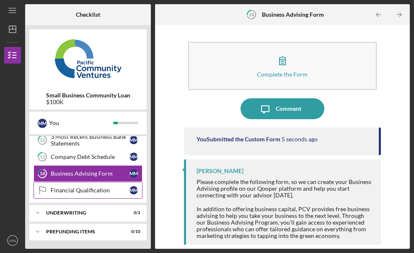
click at [101, 192] on div "Financial Qualification" at bounding box center [90, 190] width 79 height 7
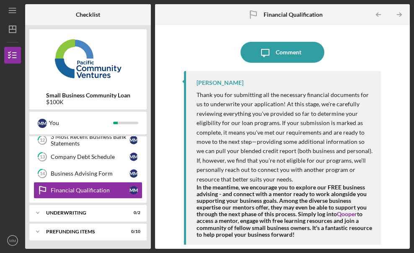
scroll to position [158, 0]
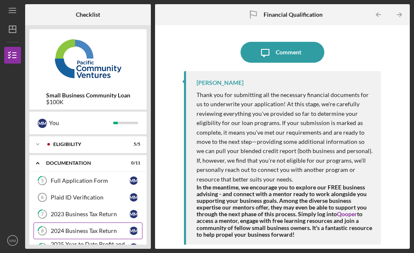
scroll to position [0, 0]
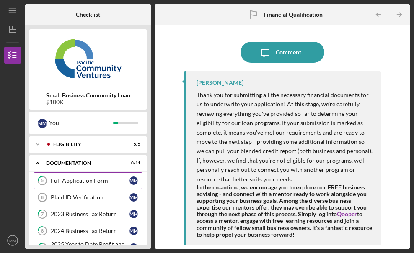
click at [96, 183] on div "Full Application Form" at bounding box center [90, 181] width 79 height 7
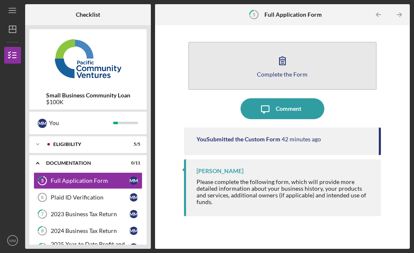
click at [310, 69] on button "Complete the Form Form" at bounding box center [282, 66] width 189 height 48
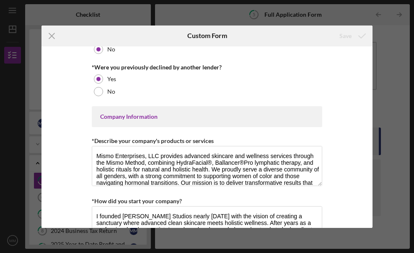
scroll to position [300, 0]
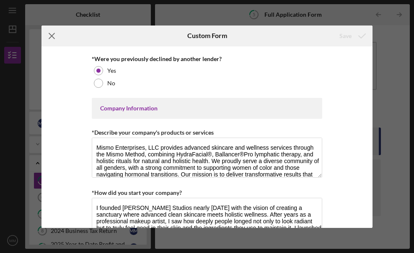
click at [52, 31] on icon "Icon/Menu Close" at bounding box center [51, 36] width 21 height 21
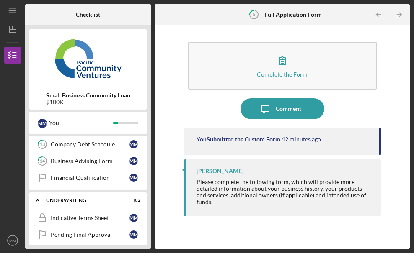
scroll to position [163, 0]
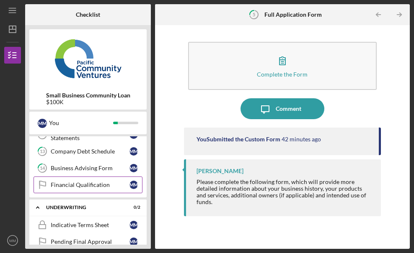
click at [101, 186] on div "Financial Qualification" at bounding box center [90, 185] width 79 height 7
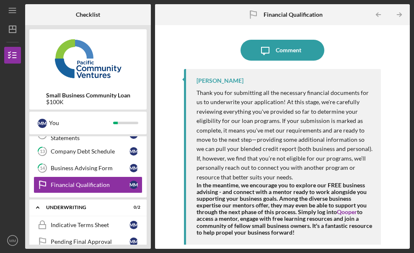
scroll to position [2, 0]
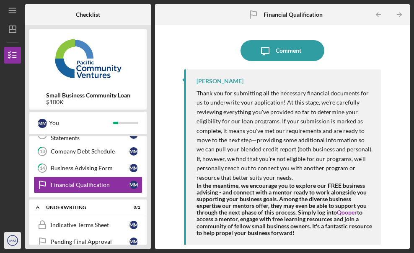
click at [14, 245] on icon "MM" at bounding box center [12, 240] width 17 height 21
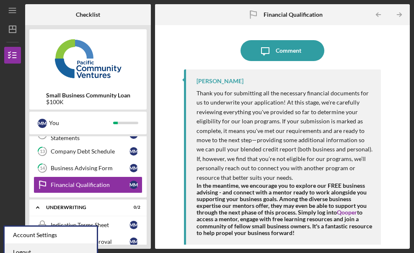
click at [23, 250] on link "Logout" at bounding box center [51, 252] width 92 height 17
